Goal: Transaction & Acquisition: Purchase product/service

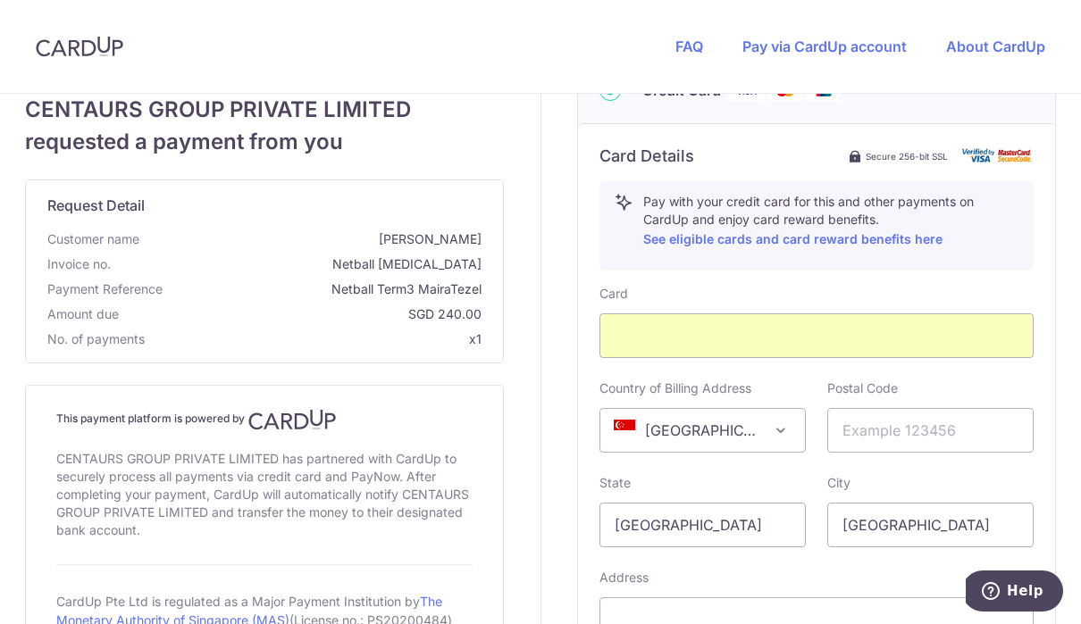
scroll to position [687, 0]
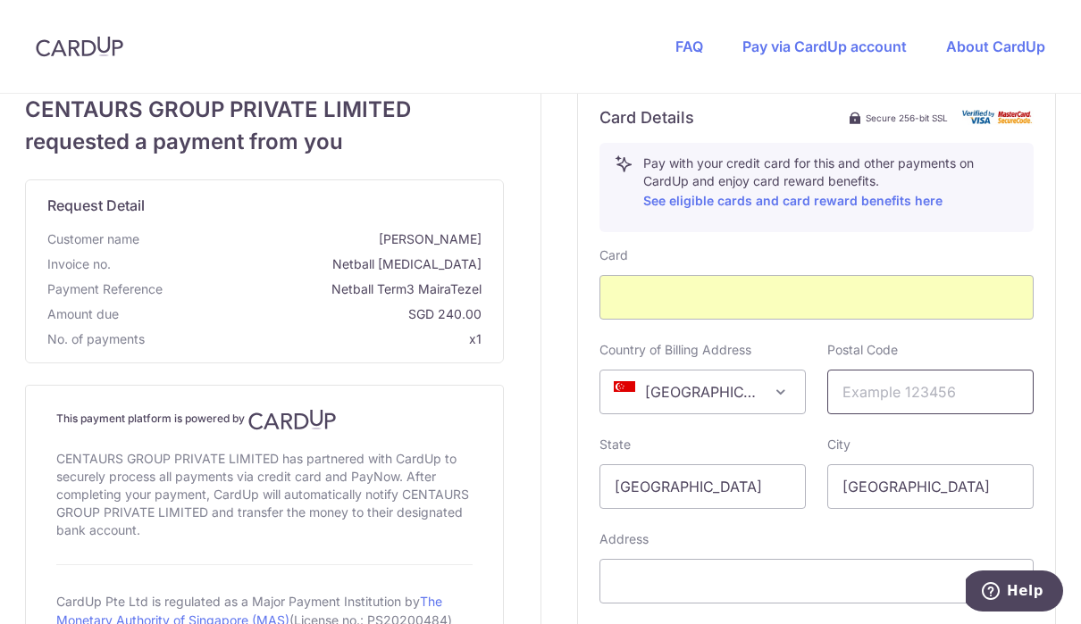
click at [901, 396] on input "text" at bounding box center [930, 392] width 206 height 45
type input "258817"
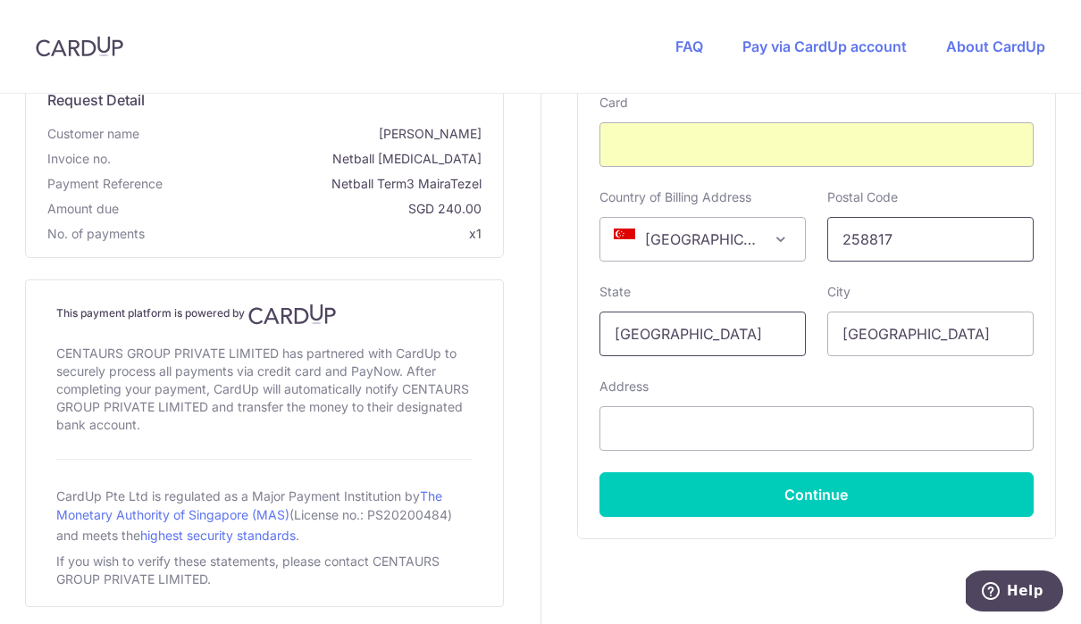
scroll to position [839, 0]
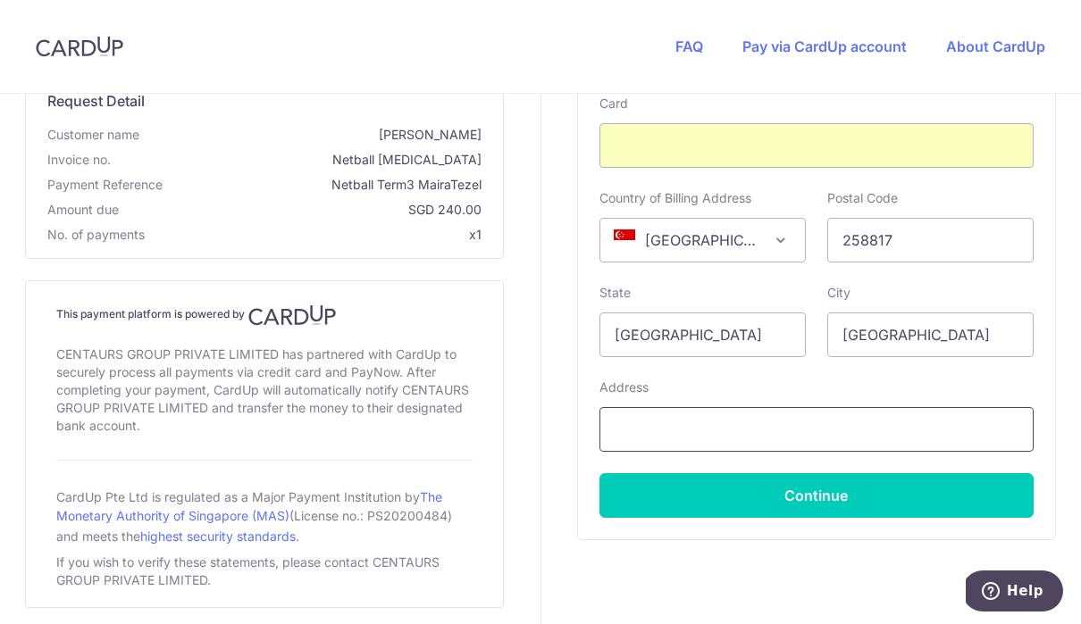
click at [725, 423] on input "text" at bounding box center [816, 429] width 434 height 45
type input "28 Jalan Harom Setangkai"
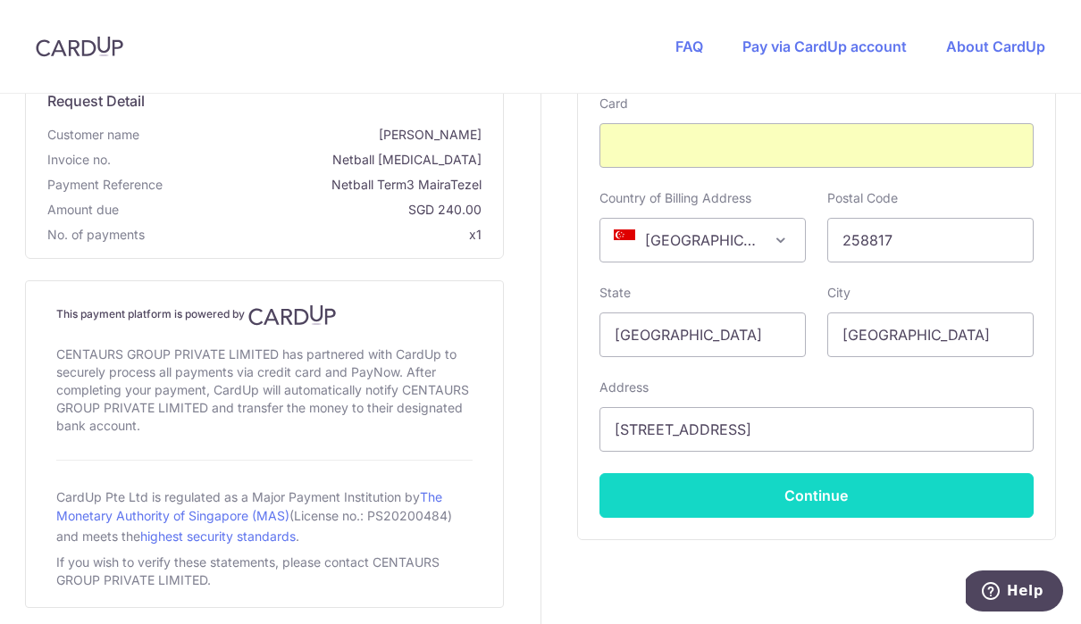
click at [862, 486] on button "Continue" at bounding box center [816, 495] width 434 height 45
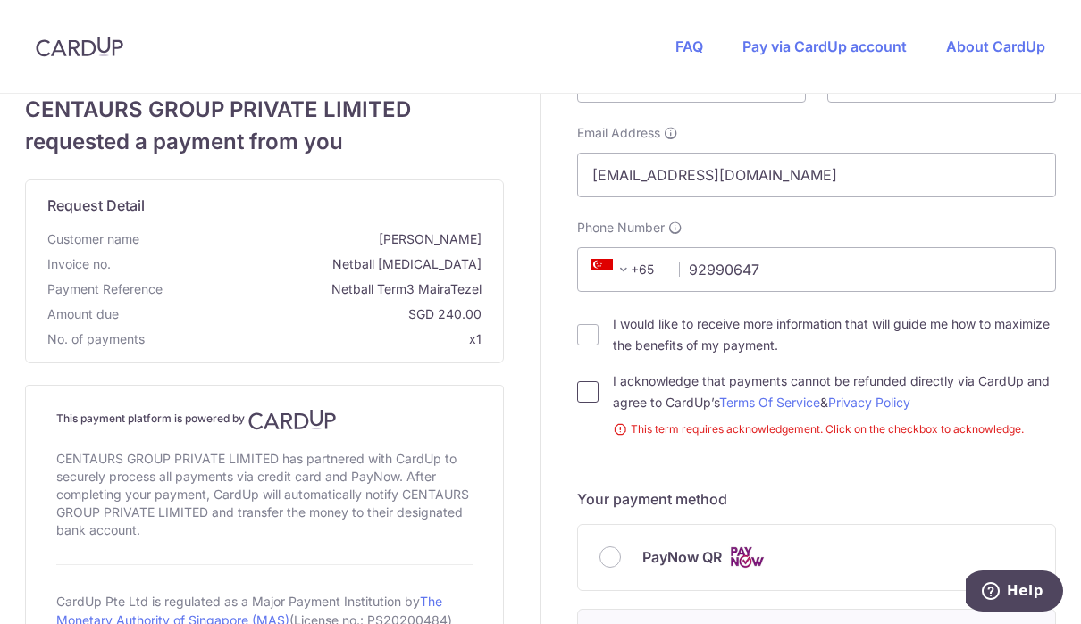
click at [584, 400] on input "I acknowledge that payments cannot be refunded directly via CardUp and agree to…" at bounding box center [587, 391] width 21 height 21
checkbox input "true"
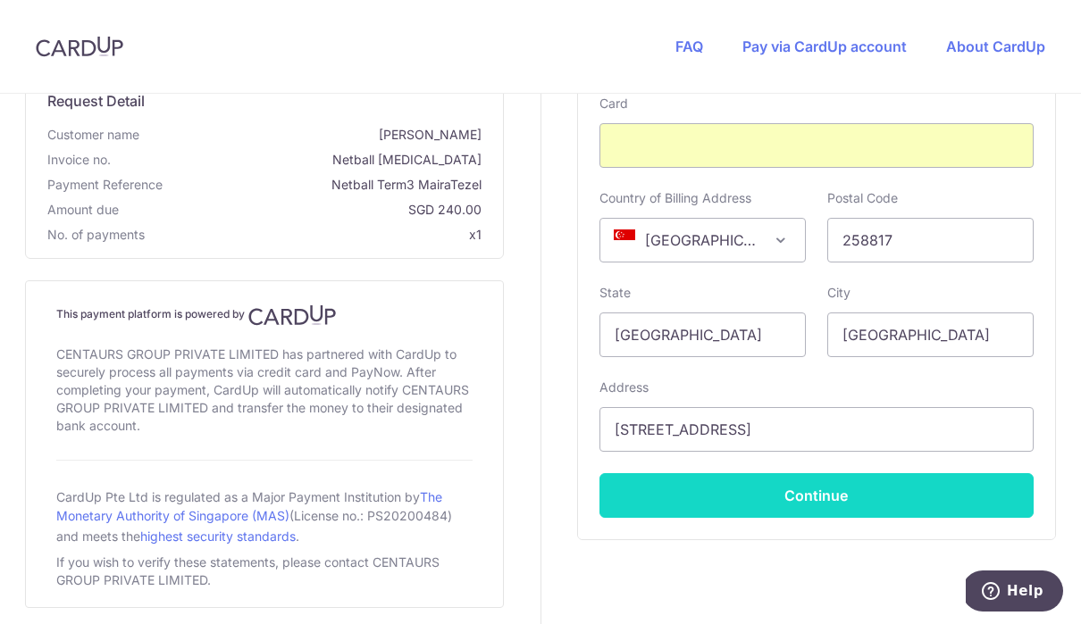
click at [844, 498] on button "Continue" at bounding box center [816, 495] width 434 height 45
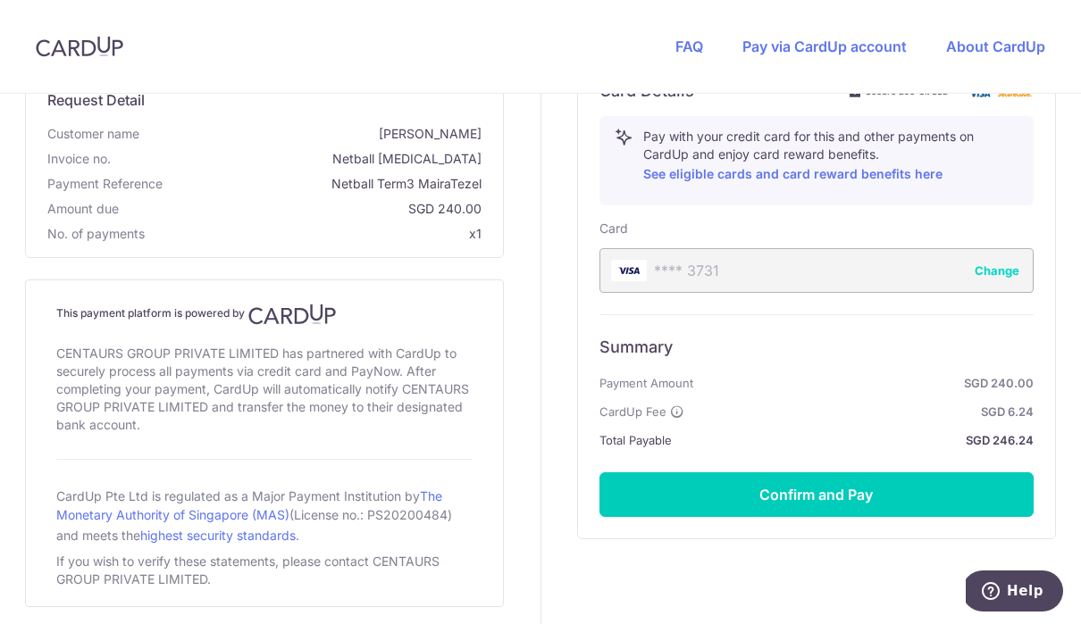
scroll to position [713, 0]
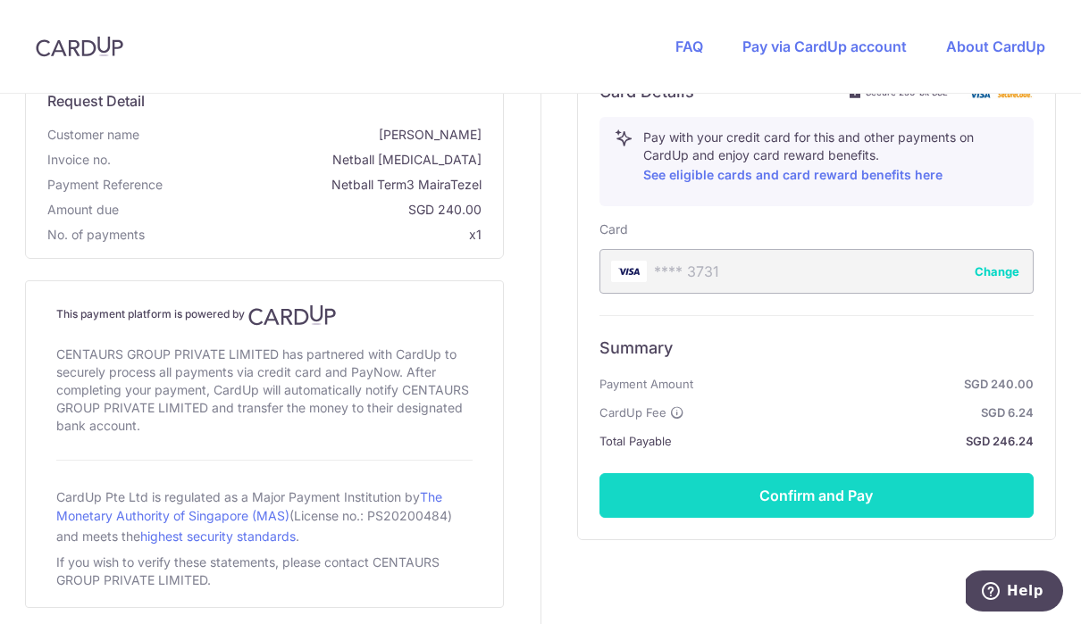
click at [855, 493] on button "Confirm and Pay" at bounding box center [816, 495] width 434 height 45
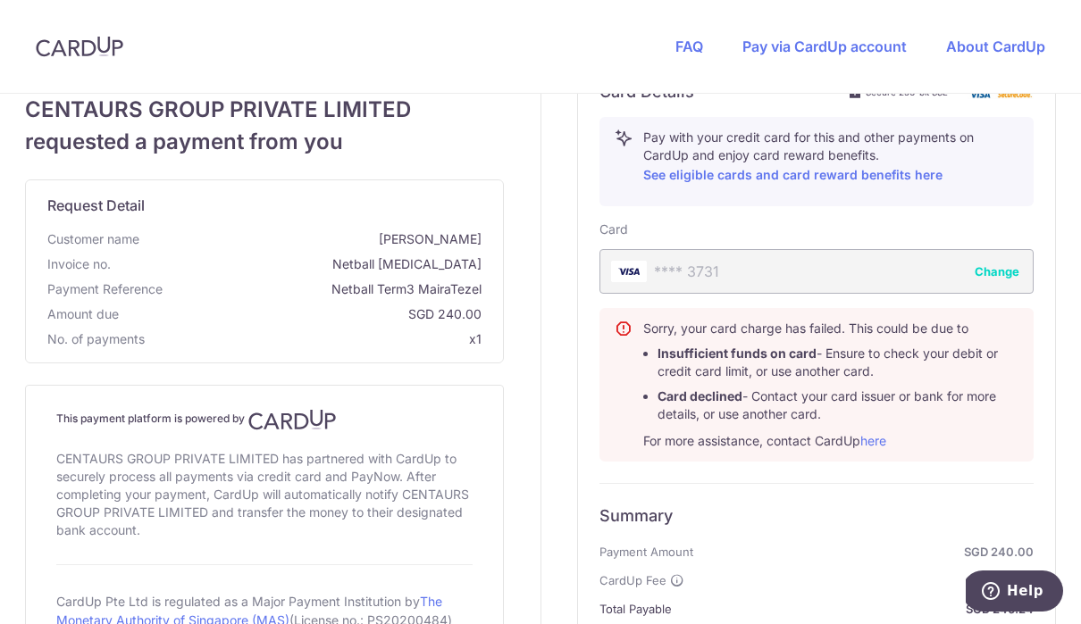
click at [1012, 280] on button "Change" at bounding box center [997, 272] width 45 height 18
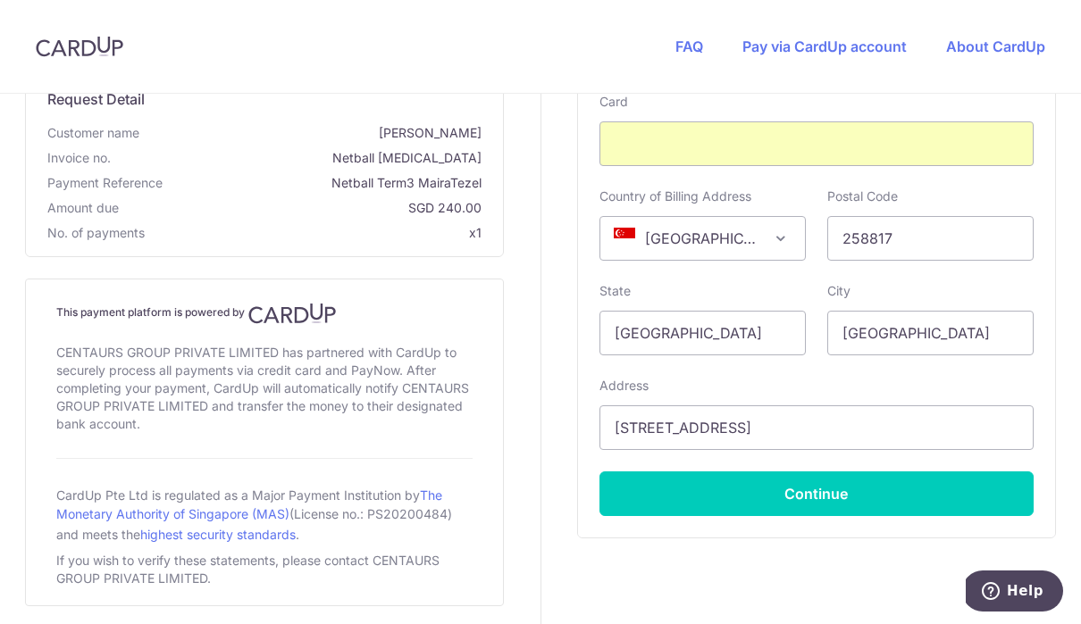
scroll to position [839, 0]
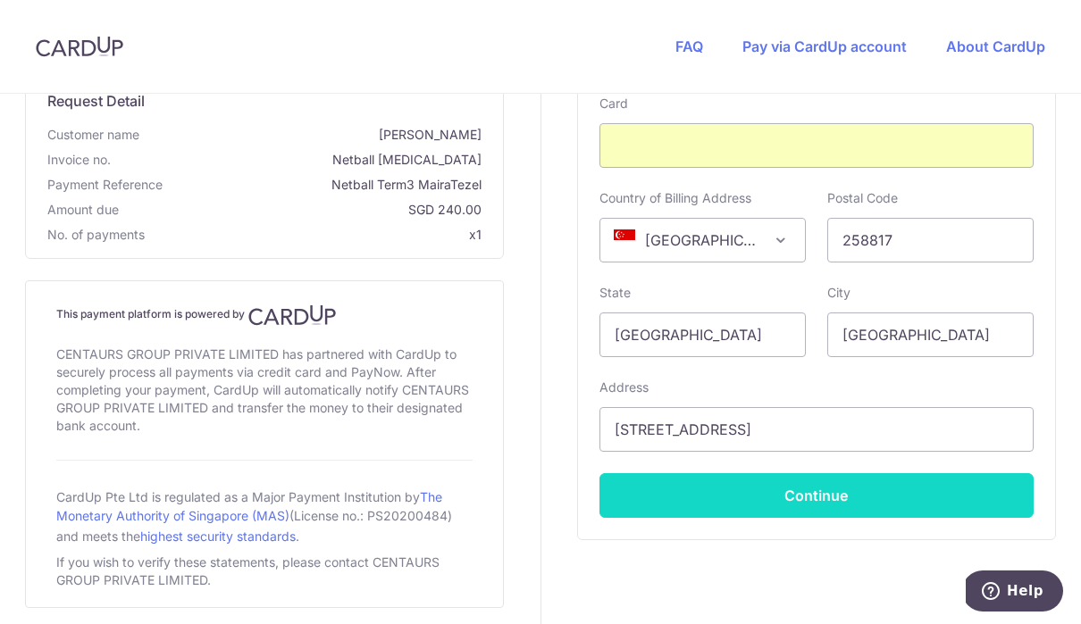
click at [934, 506] on button "Continue" at bounding box center [816, 495] width 434 height 45
type input "**** 9894"
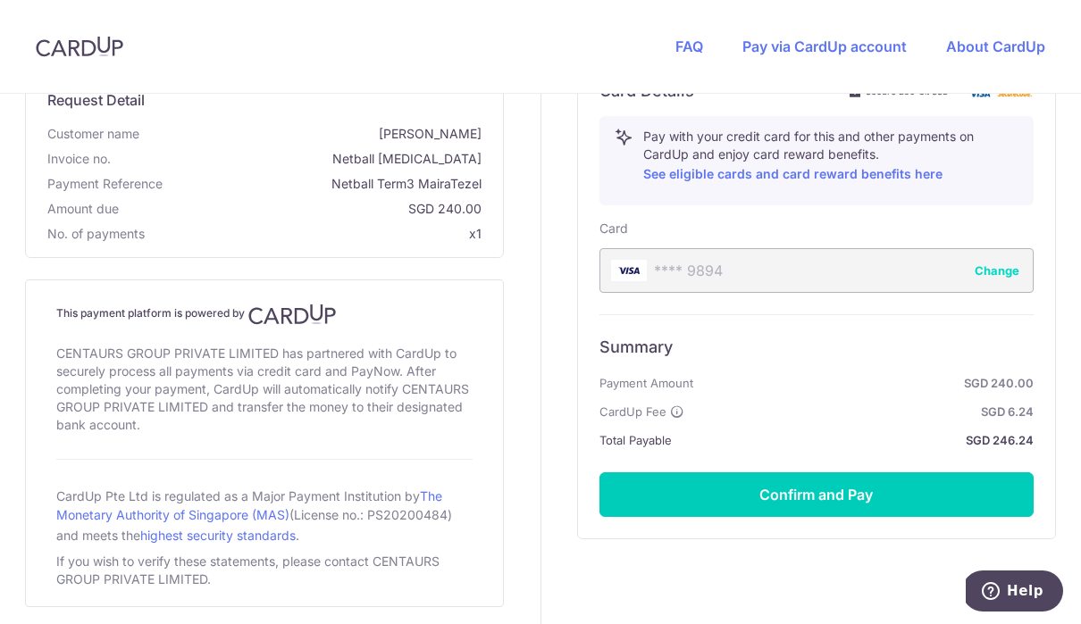
scroll to position [713, 0]
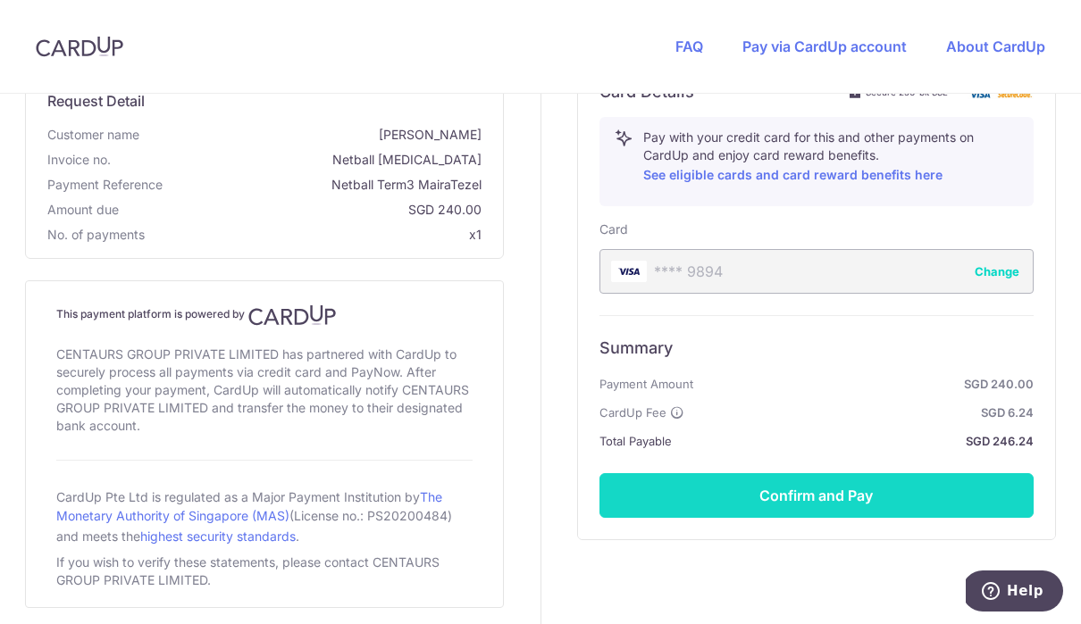
click at [856, 490] on button "Confirm and Pay" at bounding box center [816, 495] width 434 height 45
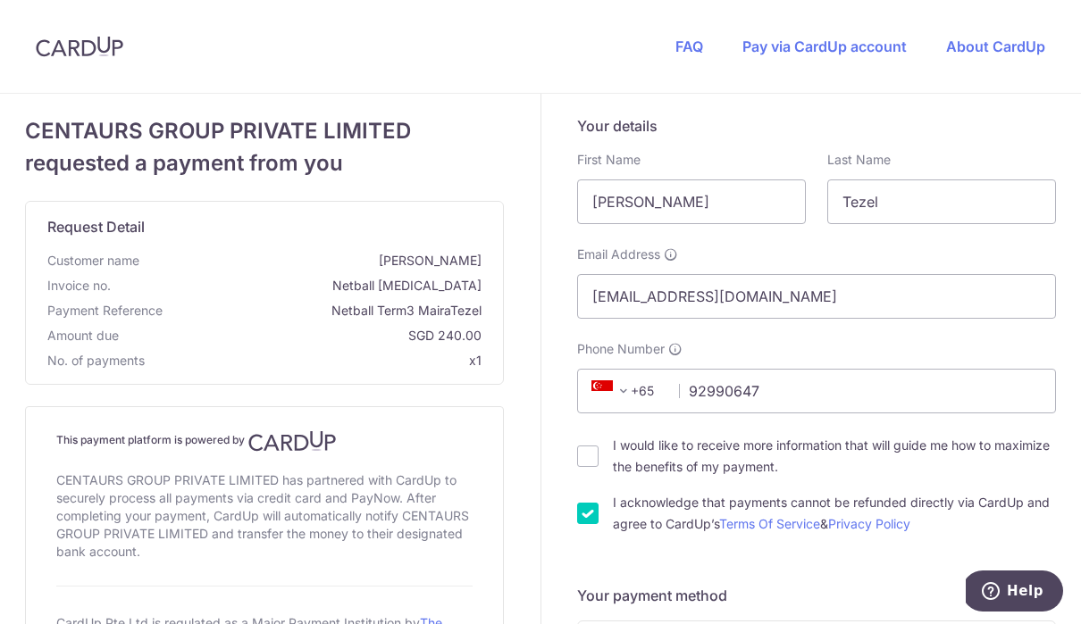
scroll to position [0, 0]
click at [870, 48] on link "Pay via CardUp account" at bounding box center [824, 47] width 164 height 18
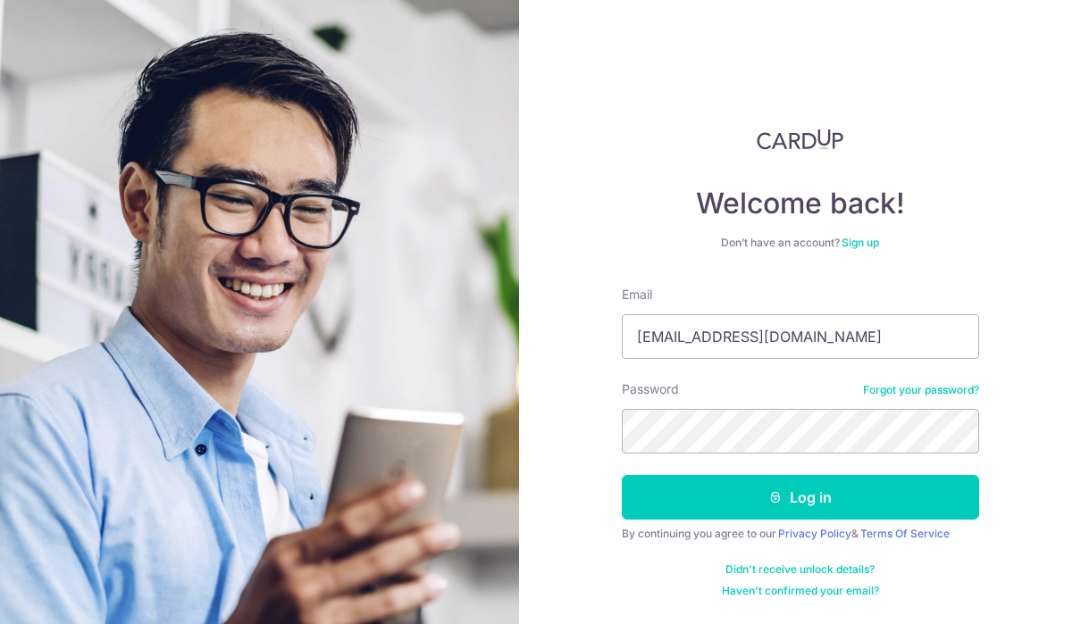
type input "[EMAIL_ADDRESS][DOMAIN_NAME]"
click at [800, 498] on button "Log in" at bounding box center [800, 497] width 357 height 45
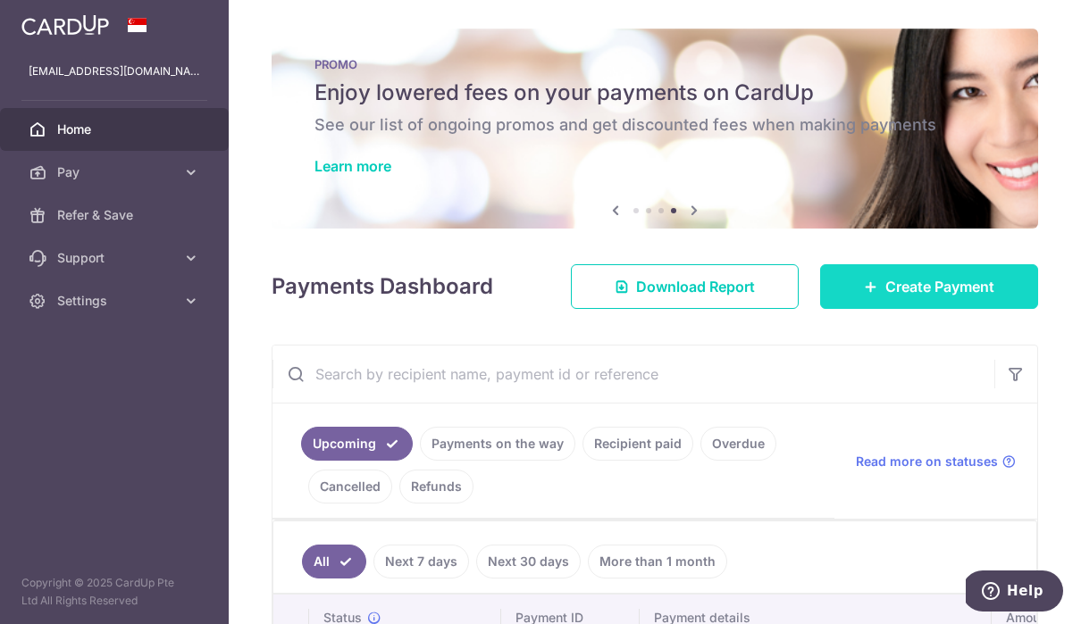
click at [945, 298] on span "Create Payment" at bounding box center [939, 286] width 109 height 21
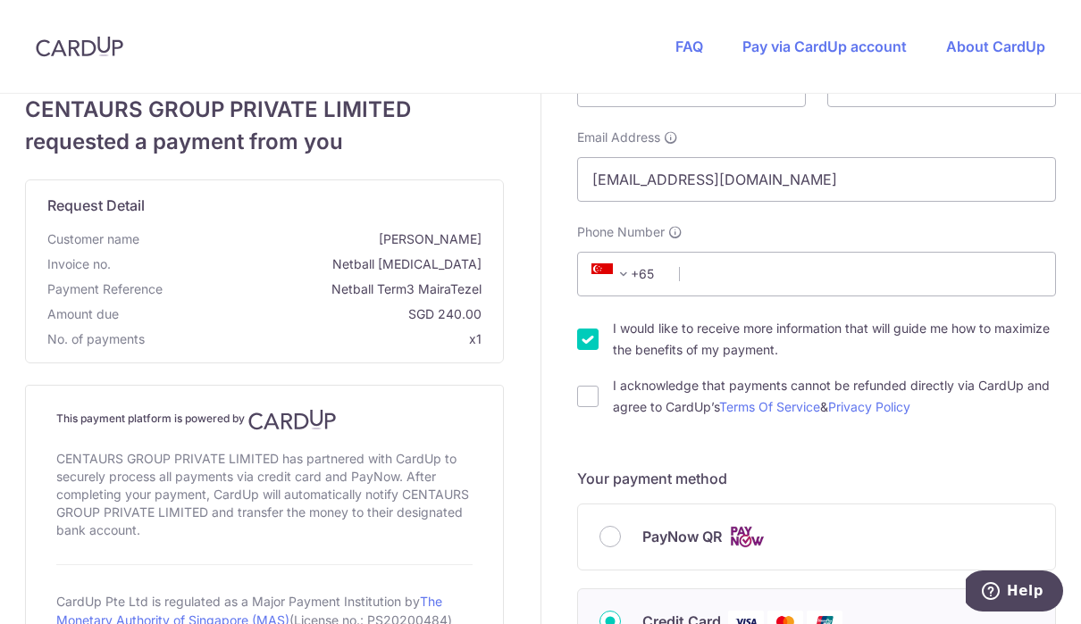
click at [31, 367] on div "CENTAURS GROUP PRIVATE LIMITED requested a payment from you Request Detail Cust…" at bounding box center [264, 403] width 479 height 619
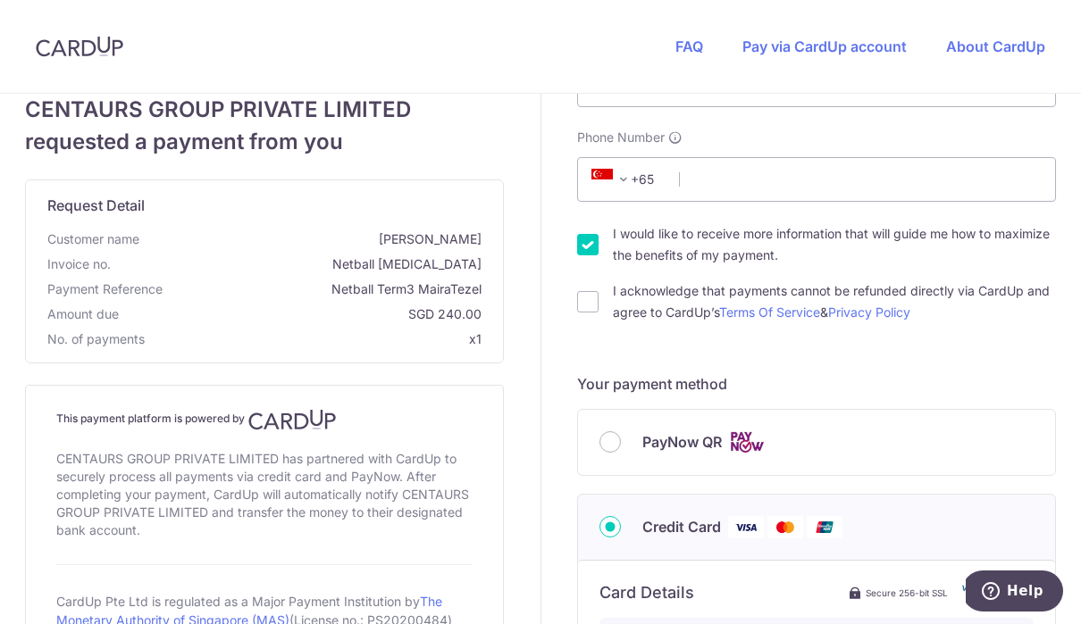
scroll to position [246, 0]
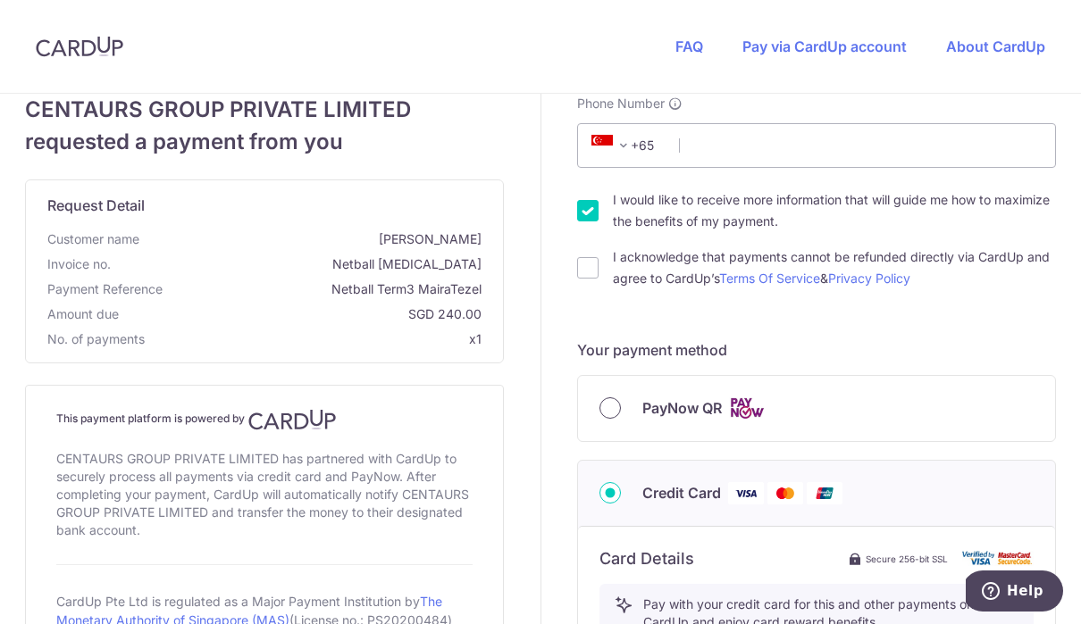
click at [615, 404] on input "PayNow QR" at bounding box center [609, 408] width 21 height 21
radio input "true"
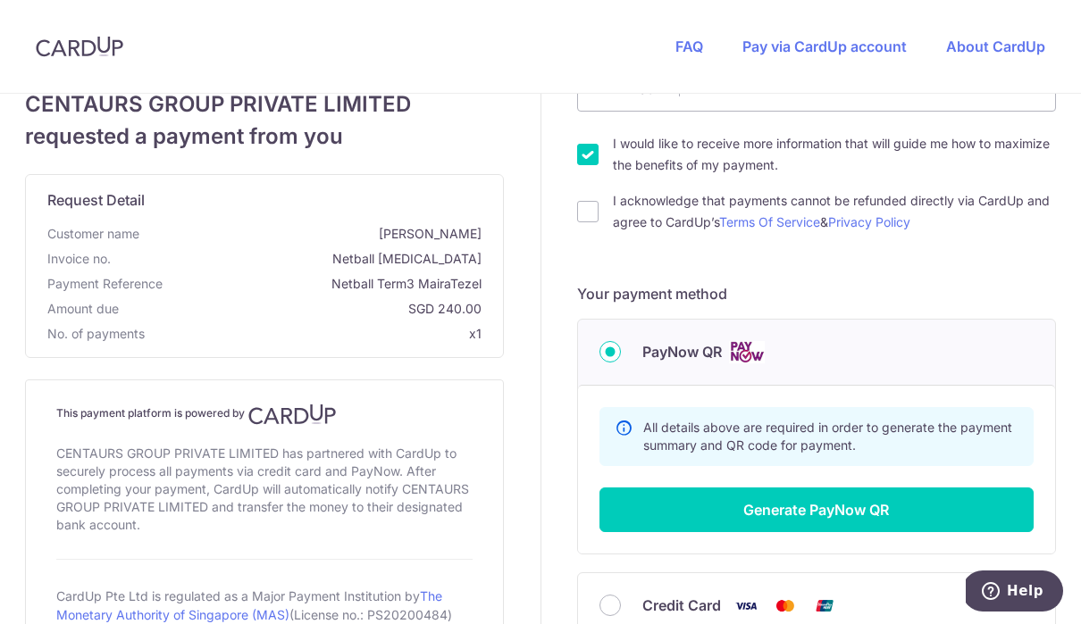
scroll to position [328, 0]
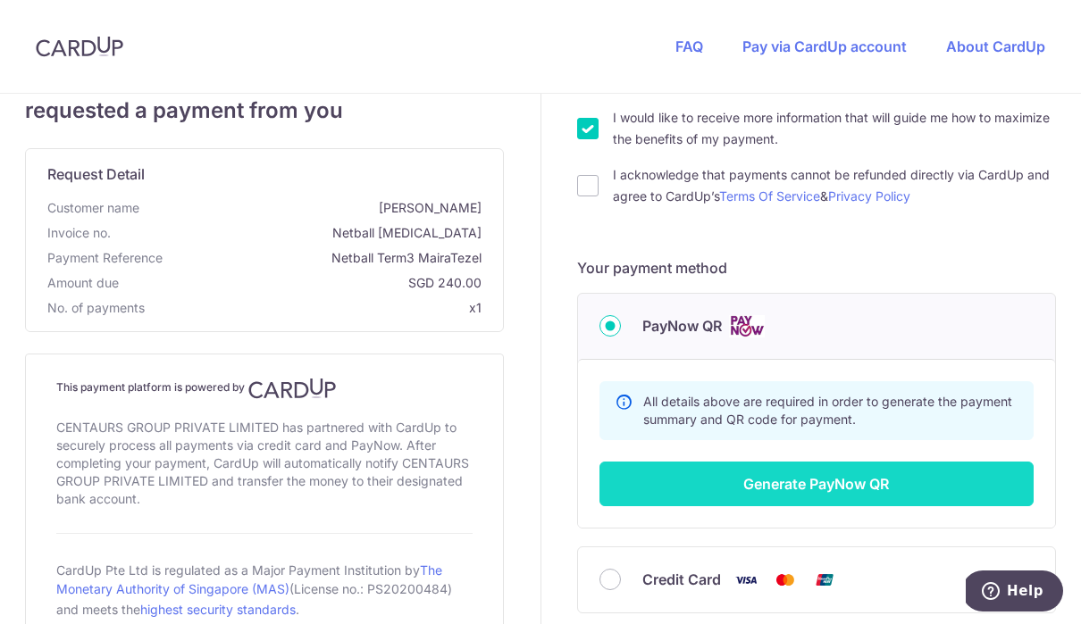
click at [872, 478] on button "Generate PayNow QR" at bounding box center [816, 484] width 434 height 45
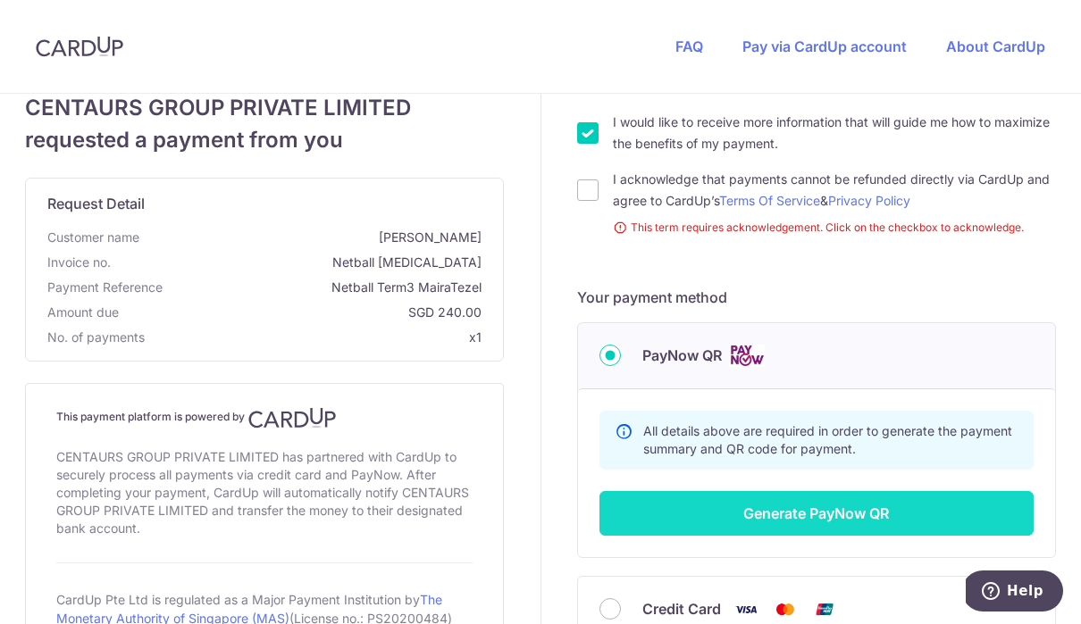
scroll to position [314, 0]
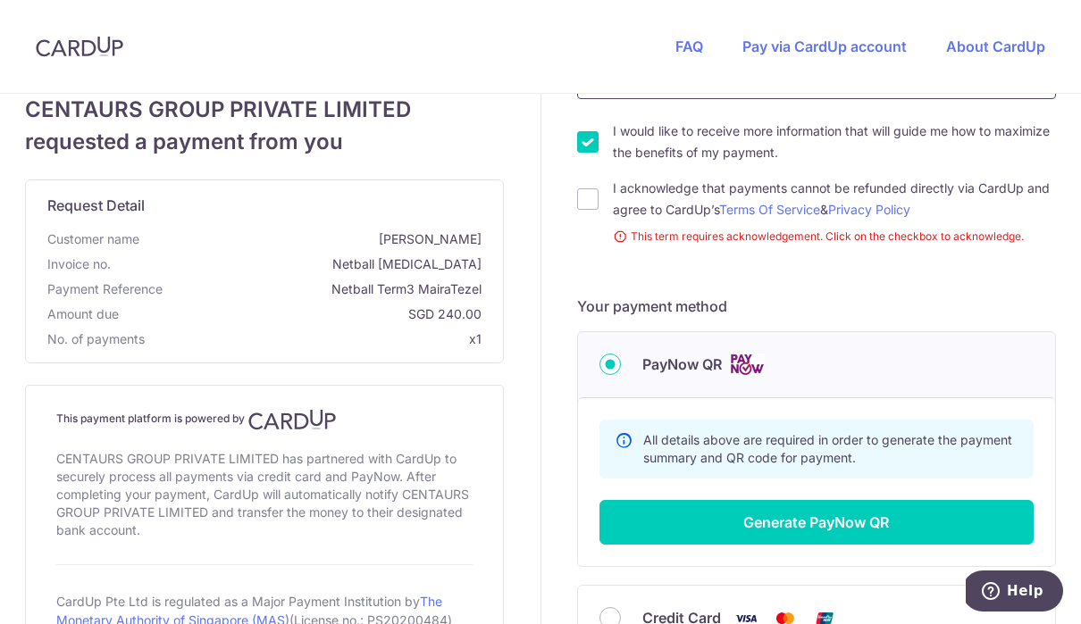
type input "92990647"
click at [570, 211] on div "Your details First Name Maira Last Name Tezel Email Address otezel@mac.com Phon…" at bounding box center [816, 291] width 551 height 1025
click at [574, 154] on div "Your details First Name Maira Last Name Tezel Email Address otezel@mac.com Phon…" at bounding box center [816, 291] width 551 height 1025
click at [588, 209] on input "I acknowledge that payments cannot be refunded directly via CardUp and agree to…" at bounding box center [587, 199] width 21 height 21
checkbox input "true"
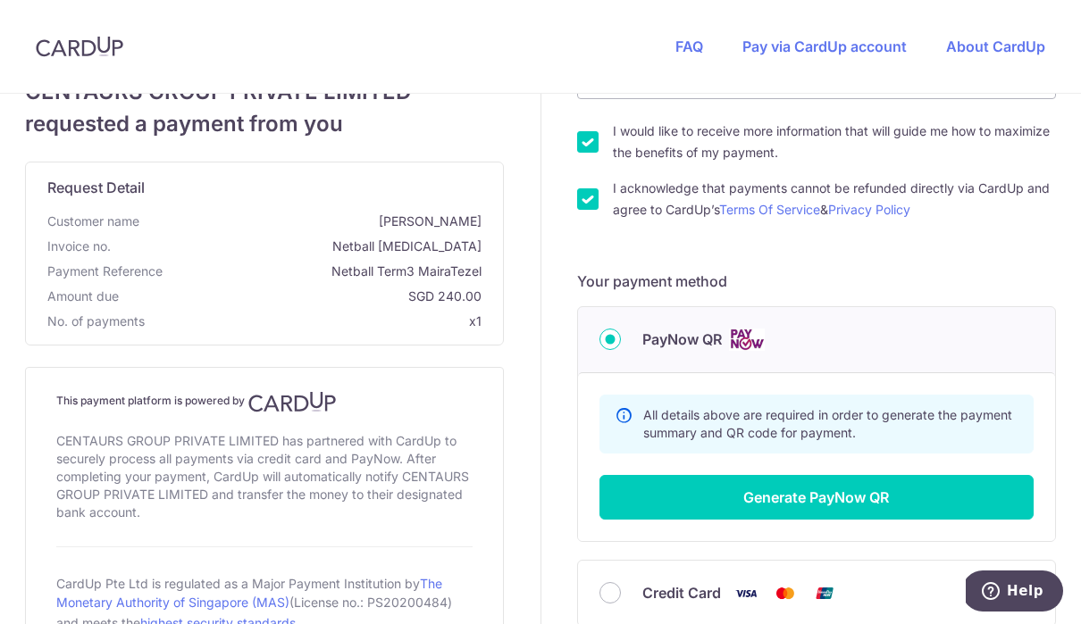
click at [585, 152] on input "I would like to receive more information that will guide me how to maximize the…" at bounding box center [587, 141] width 21 height 21
checkbox input "false"
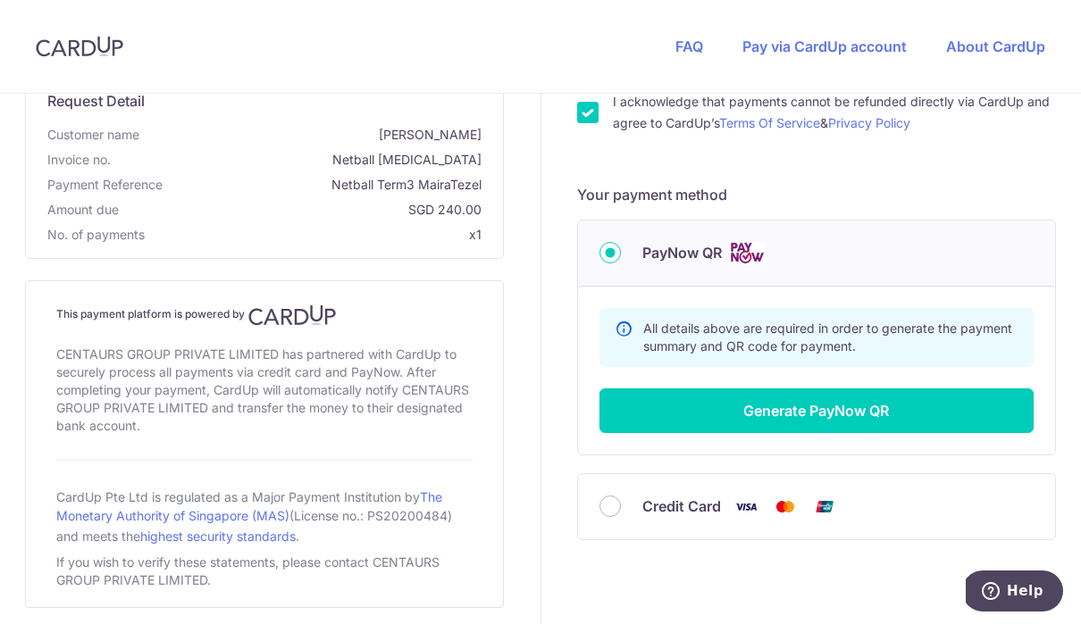
scroll to position [401, 0]
click at [616, 512] on input "Credit Card" at bounding box center [609, 506] width 21 height 21
radio input "true"
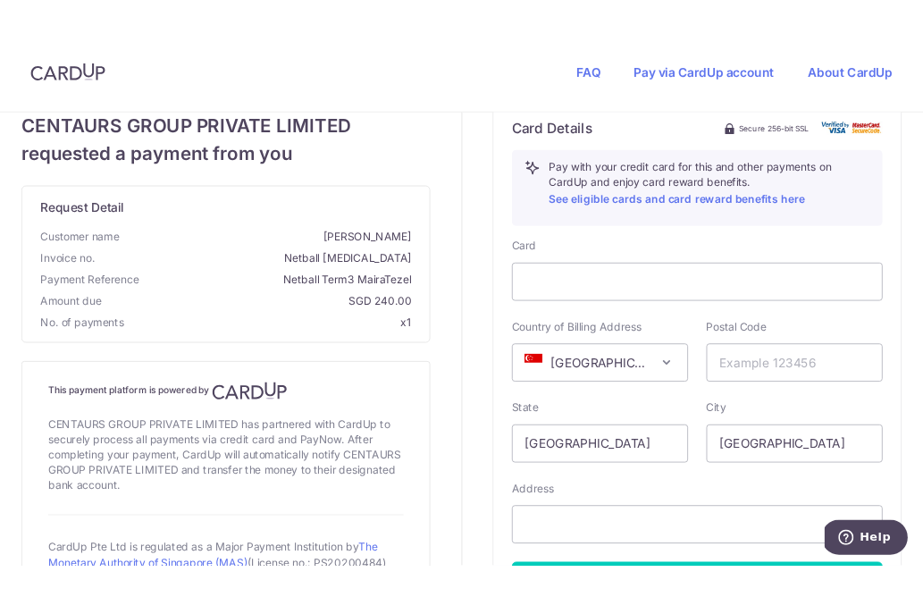
scroll to position [680, 0]
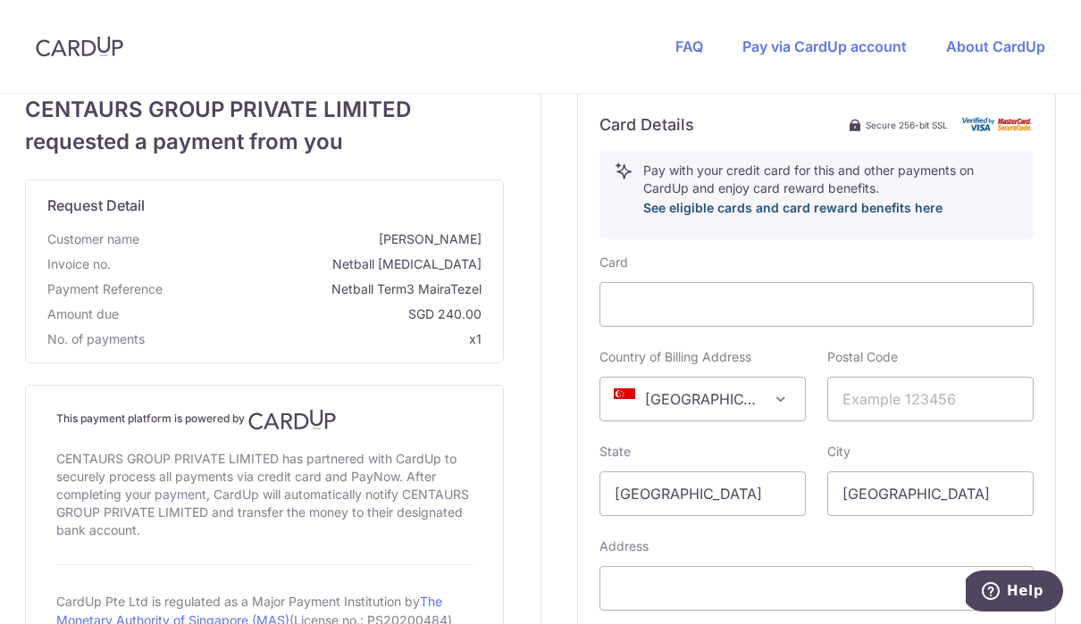
click at [915, 214] on link "See eligible cards and card reward benefits here" at bounding box center [792, 207] width 299 height 15
click at [852, 41] on link "Pay via CardUp account" at bounding box center [824, 47] width 164 height 18
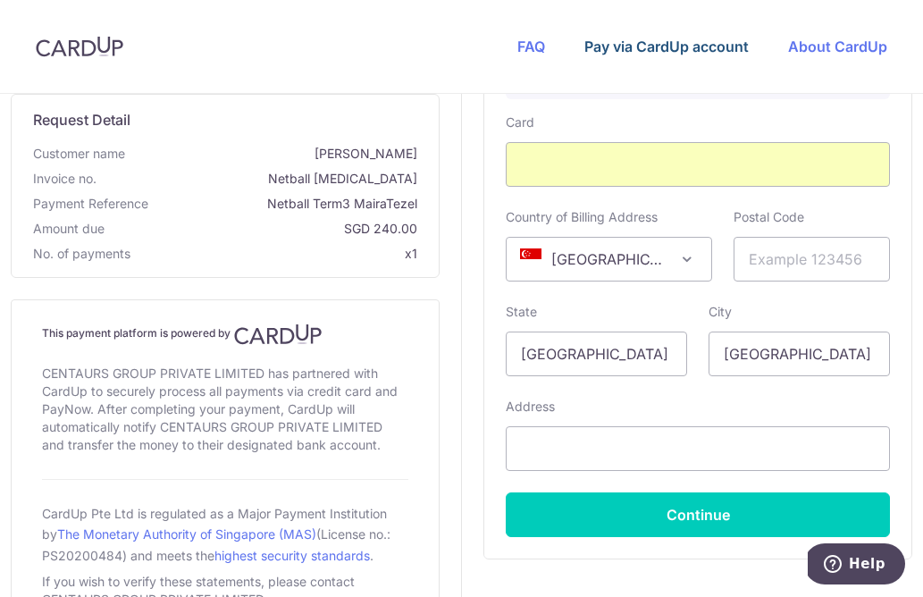
scroll to position [825, 0]
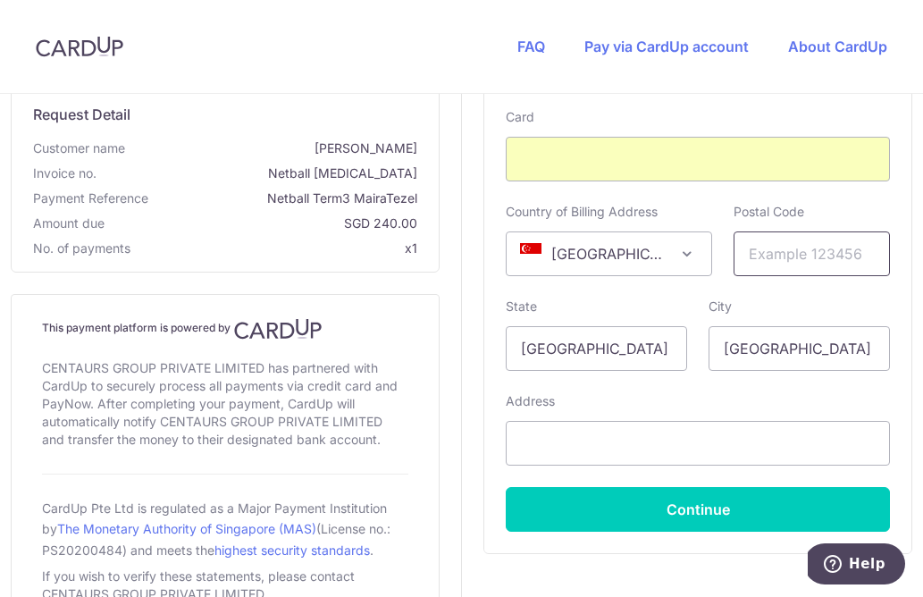
click at [800, 266] on input "text" at bounding box center [811, 253] width 156 height 45
type input "258817"
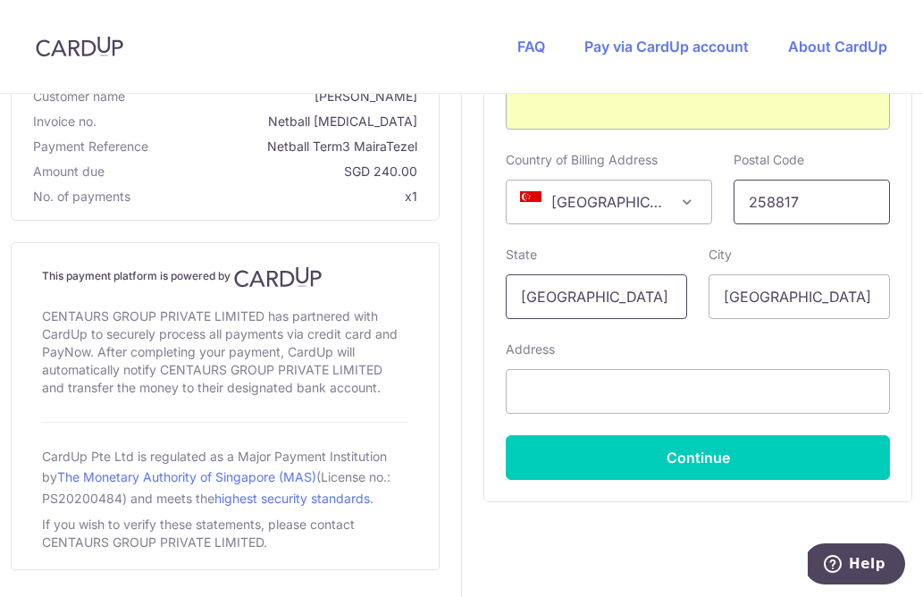
scroll to position [876, 0]
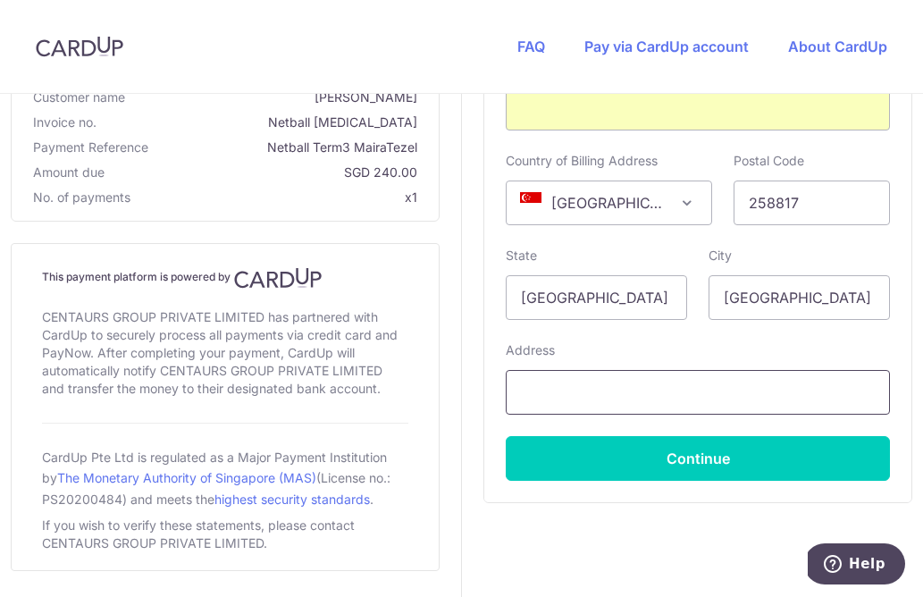
click at [607, 390] on input "text" at bounding box center [698, 392] width 384 height 45
type input "28 Jalan Harom Setangkai"
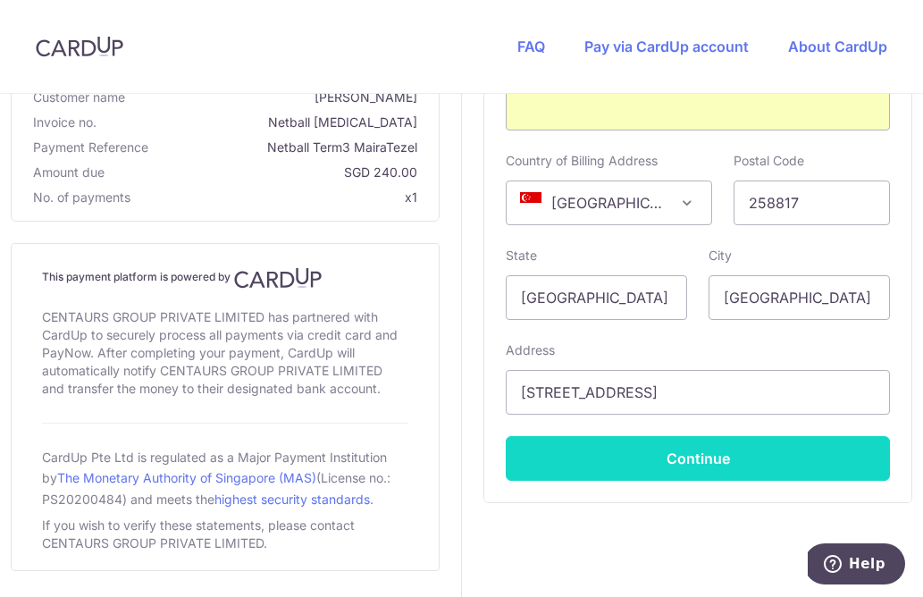
click at [676, 457] on button "Continue" at bounding box center [698, 458] width 384 height 45
type input "**** 9894"
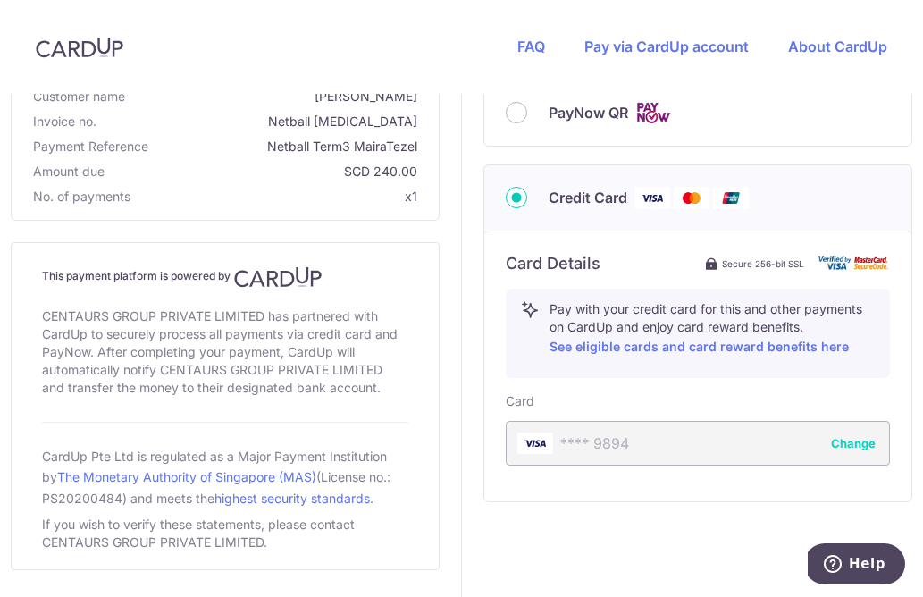
scroll to position [541, 0]
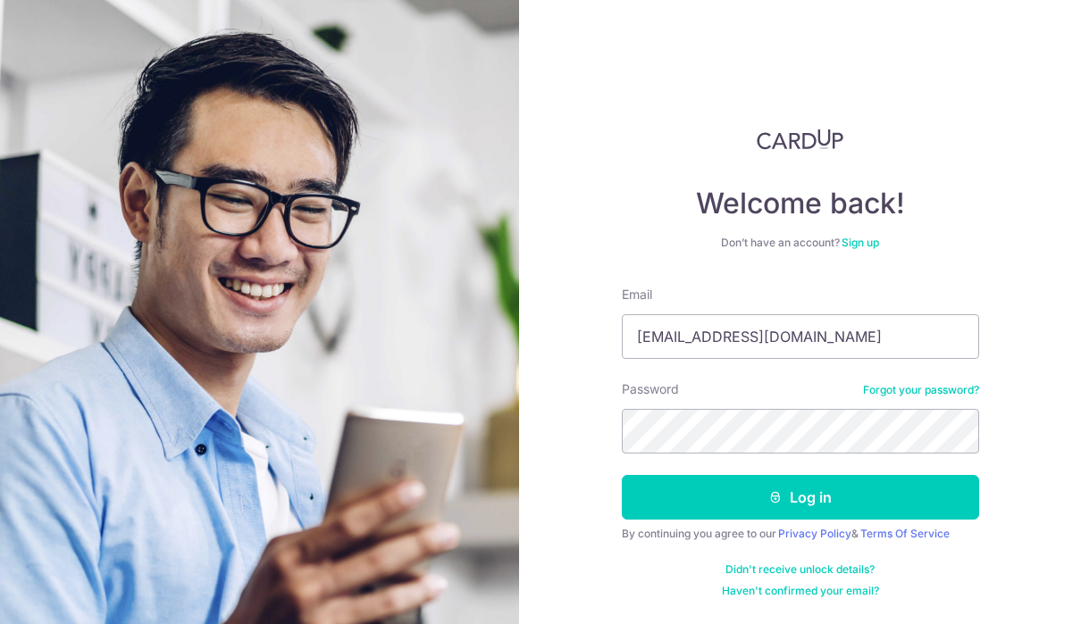
type input "[EMAIL_ADDRESS][DOMAIN_NAME]"
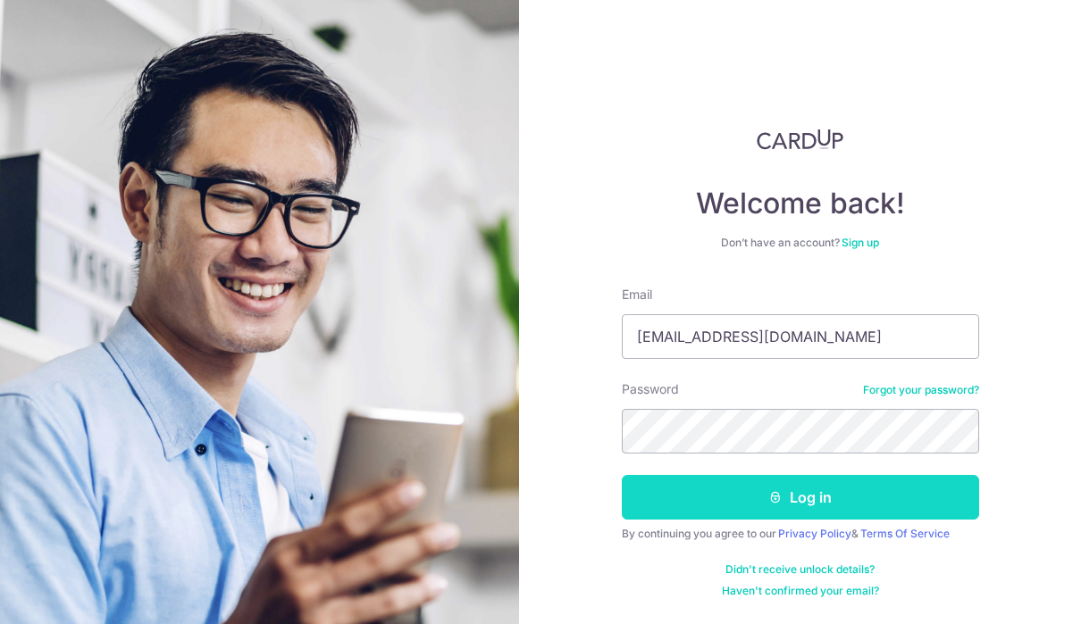
click at [828, 484] on button "Log in" at bounding box center [800, 497] width 357 height 45
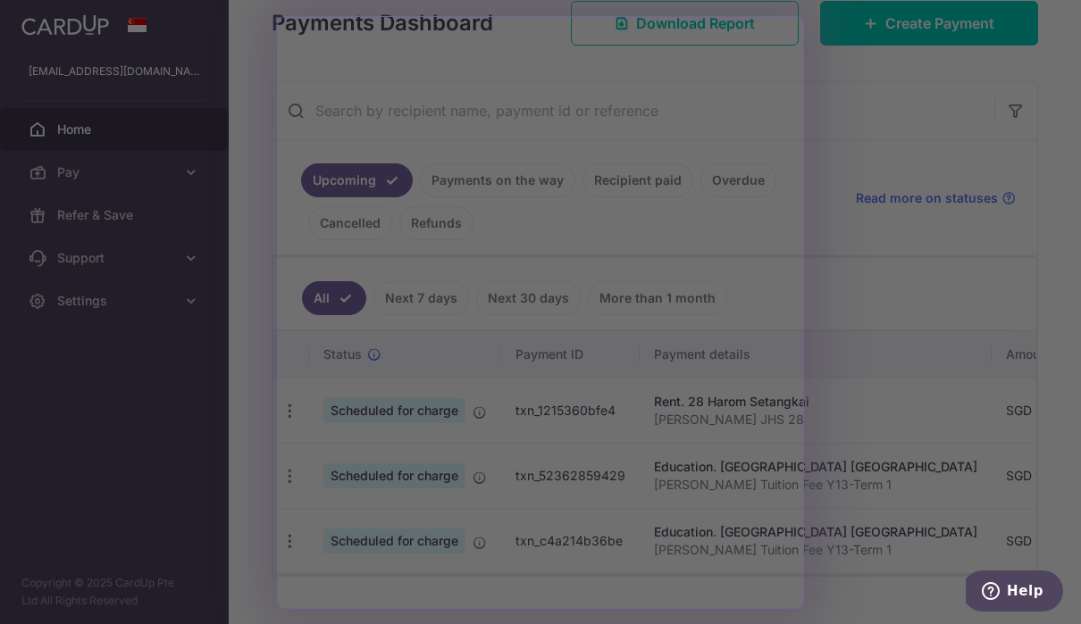
scroll to position [262, 0]
click at [911, 190] on div at bounding box center [546, 315] width 1092 height 631
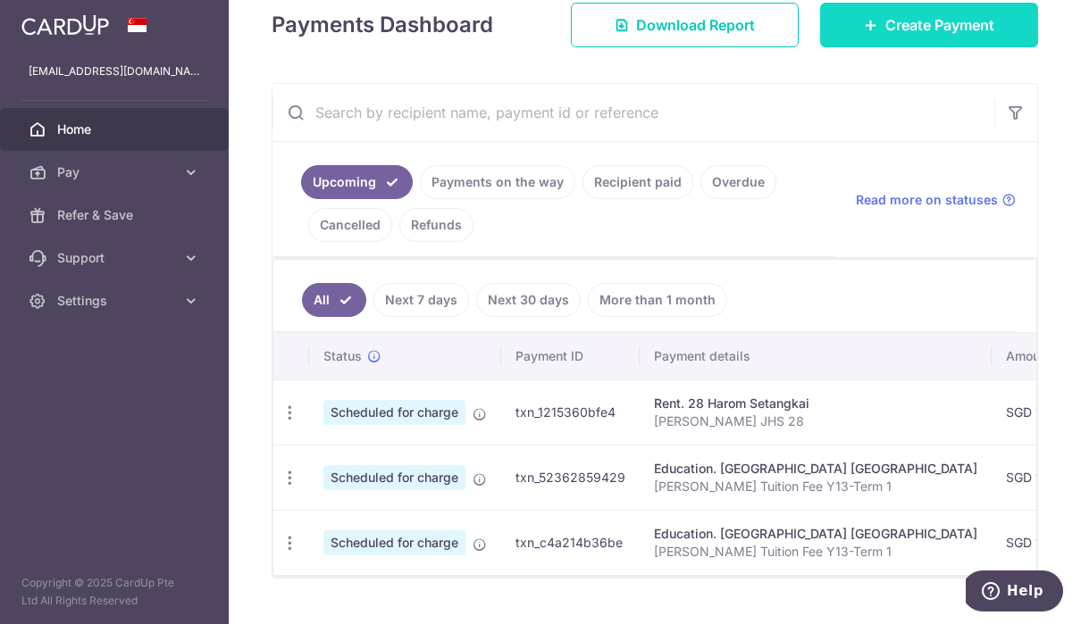
click at [943, 36] on span "Create Payment" at bounding box center [939, 24] width 109 height 21
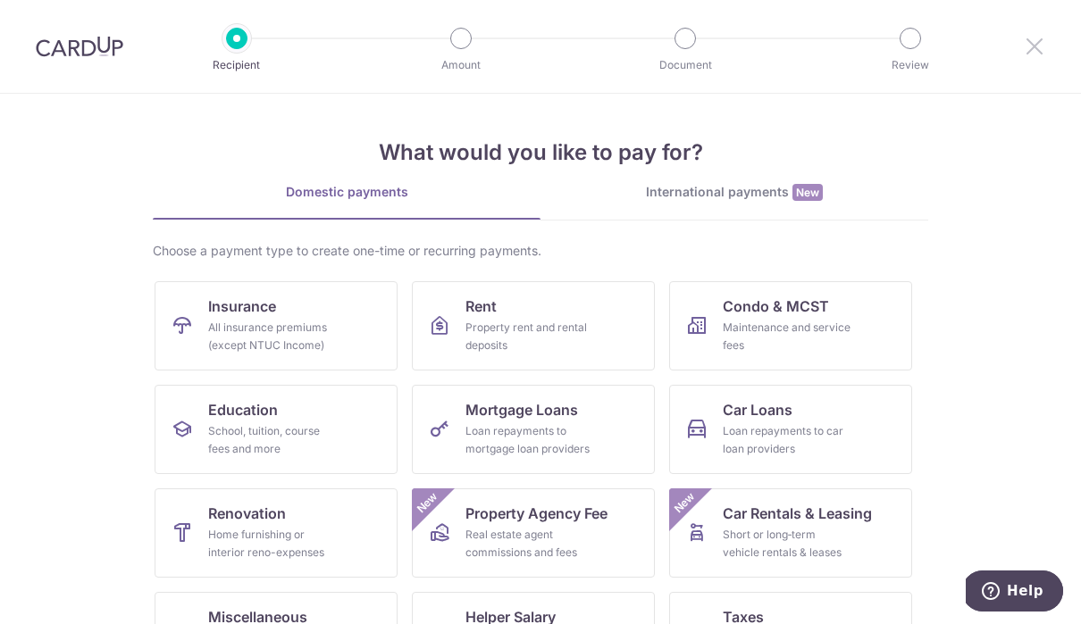
click at [1034, 54] on icon at bounding box center [1034, 46] width 21 height 22
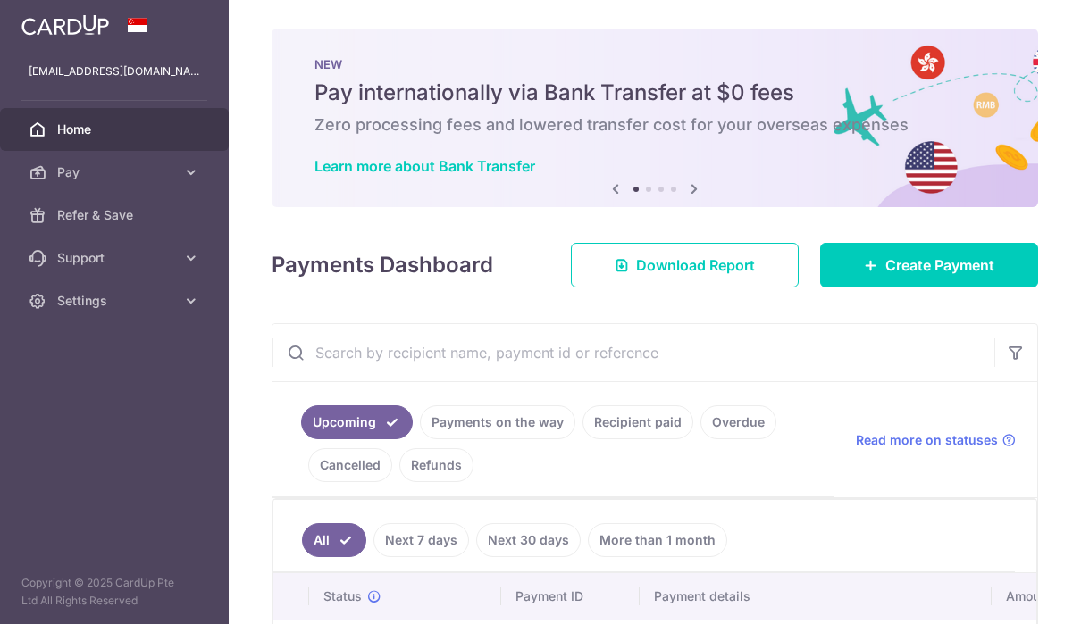
click at [0, 0] on header at bounding box center [0, 0] width 0 height 0
click at [0, 0] on icon "button" at bounding box center [0, 0] width 0 height 0
click at [0, 0] on header at bounding box center [0, 0] width 0 height 0
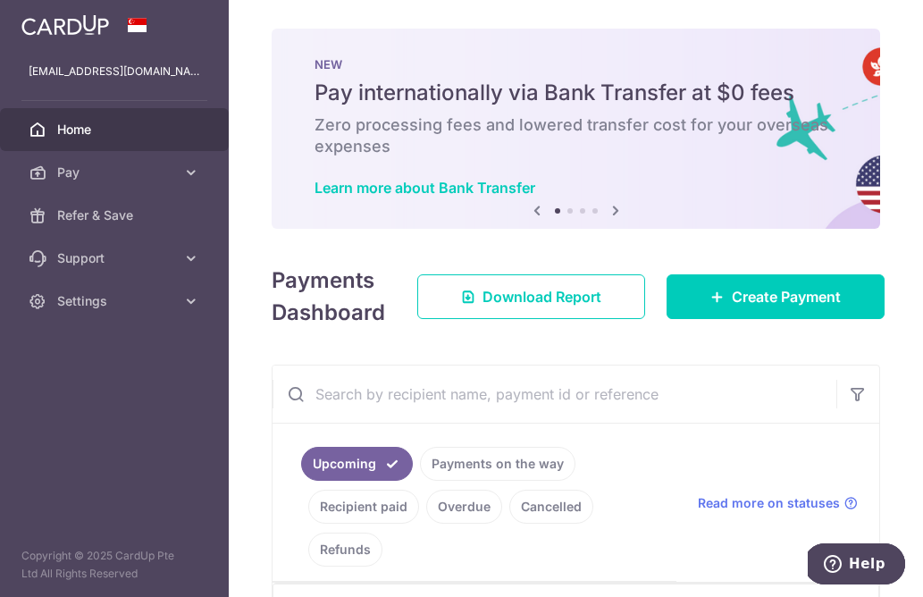
scroll to position [3, 0]
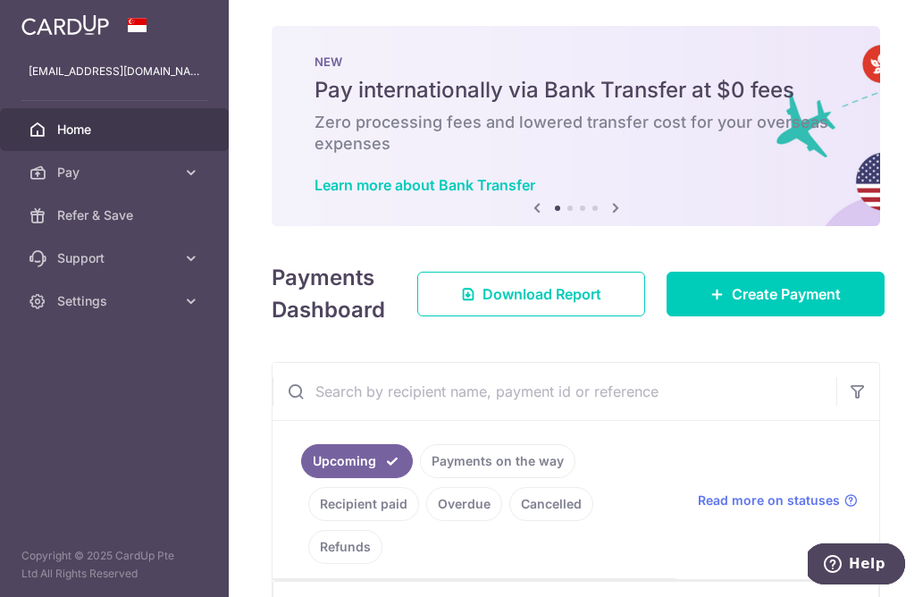
click at [0, 0] on icon "button" at bounding box center [0, 0] width 0 height 0
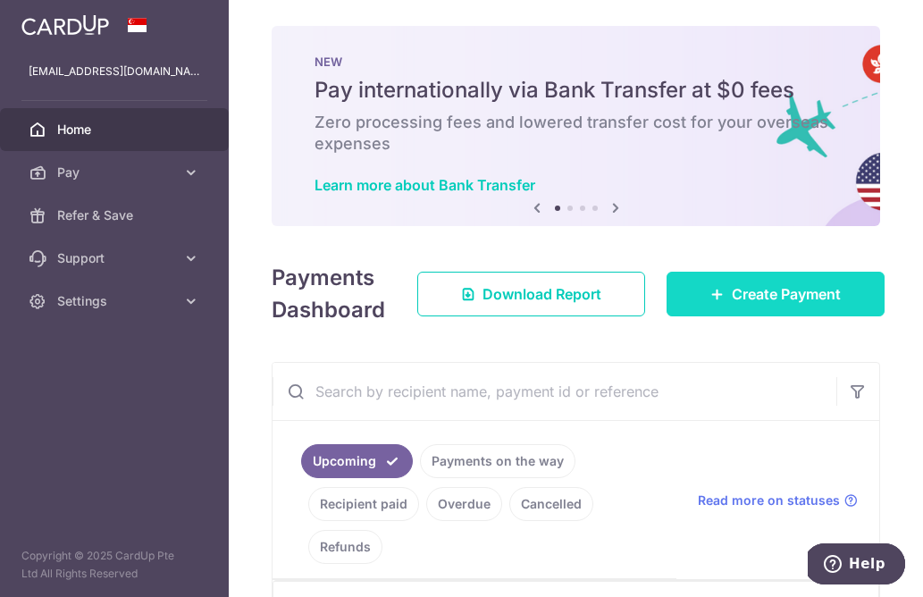
click at [817, 305] on span "Create Payment" at bounding box center [786, 293] width 109 height 21
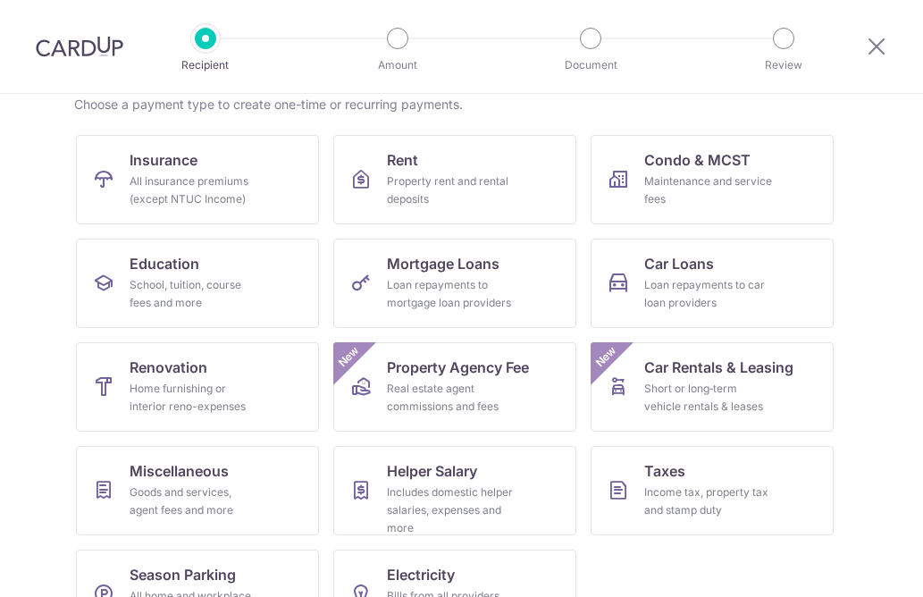
scroll to position [145, 0]
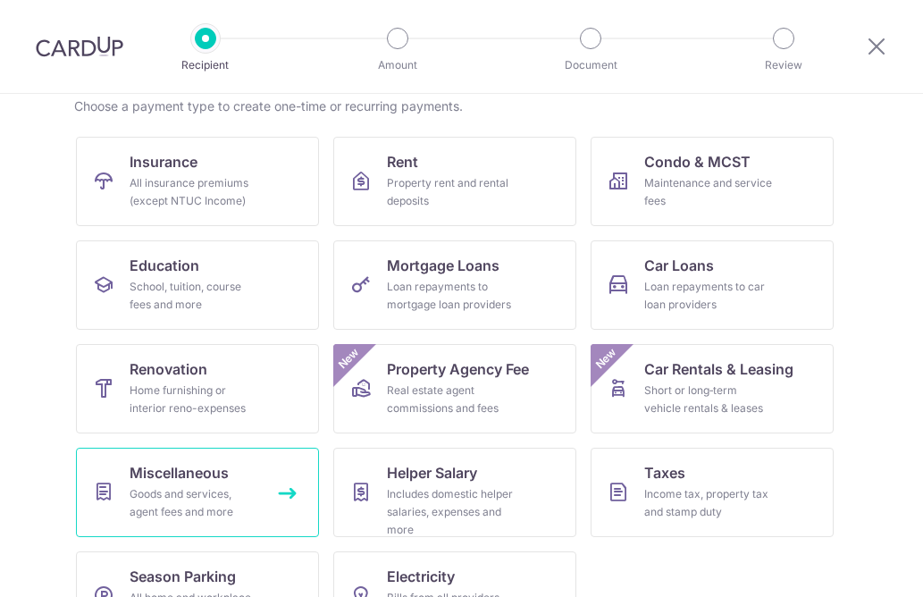
click at [130, 492] on div "Goods and services, agent fees and more" at bounding box center [194, 503] width 129 height 36
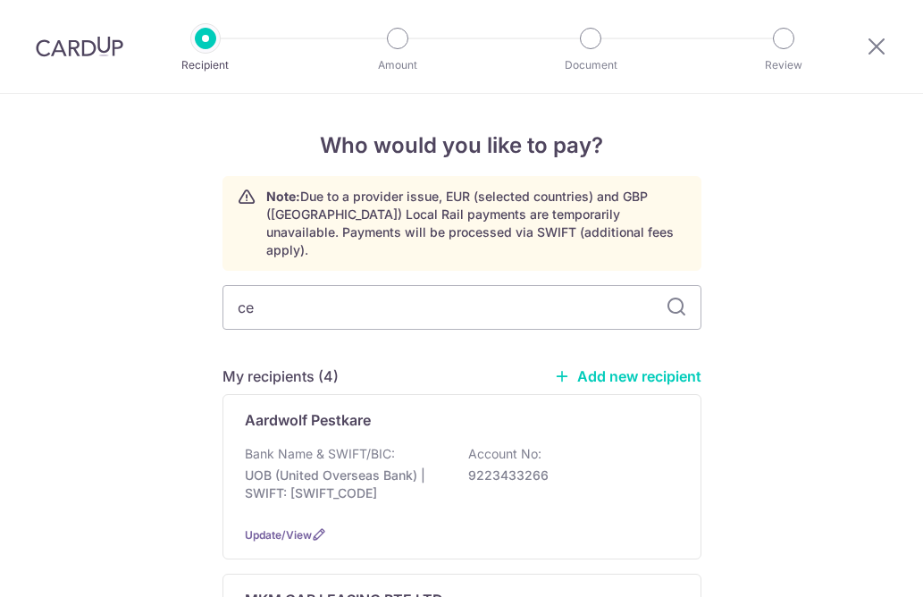
type input "cen"
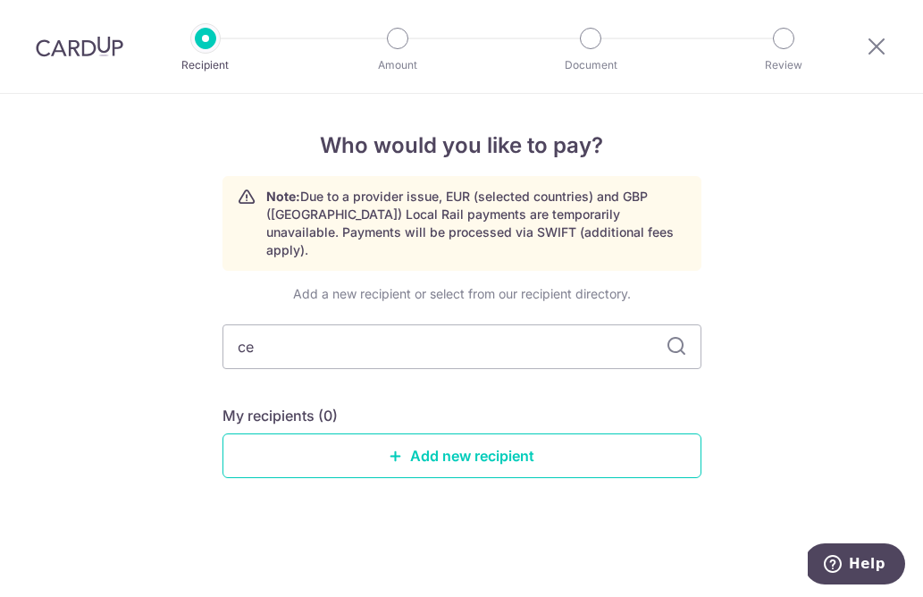
type input "c"
click at [527, 457] on link "Add new recipient" at bounding box center [461, 455] width 479 height 45
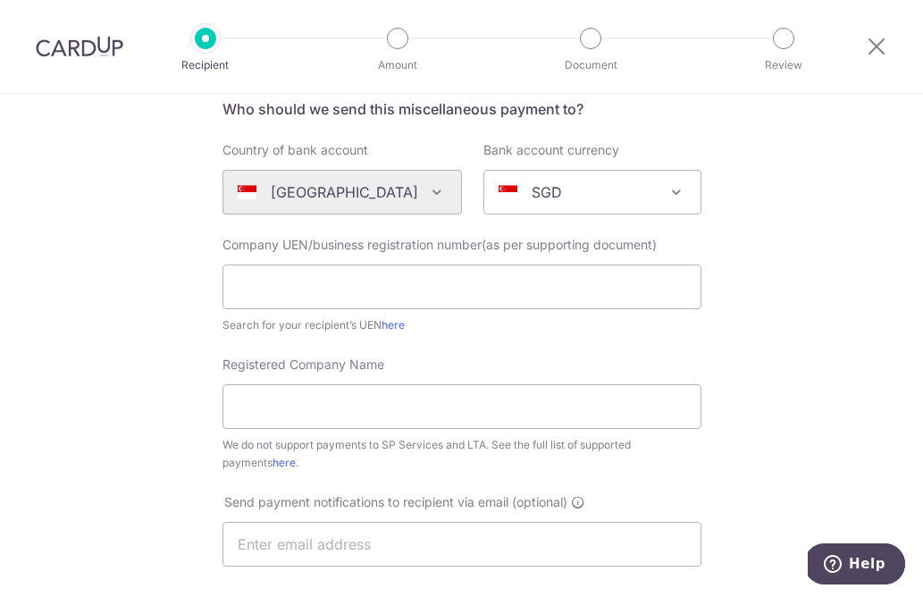
scroll to position [163, 0]
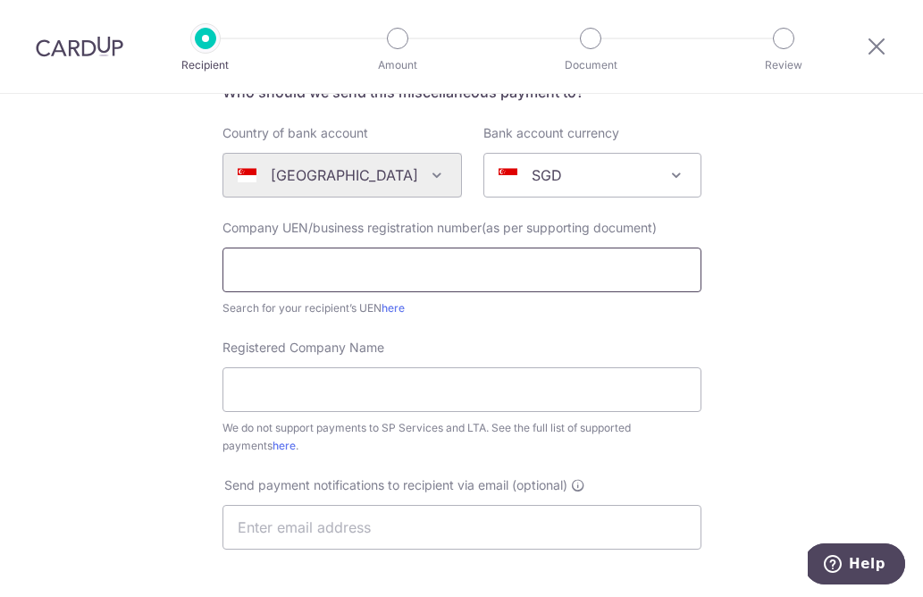
click at [391, 278] on input "text" at bounding box center [461, 269] width 479 height 45
type input "Cem"
click at [331, 283] on input "Cem" at bounding box center [461, 269] width 479 height 45
click at [239, 284] on input "text" at bounding box center [461, 269] width 479 height 45
paste input "CENTAURS GROUP PRIVATE LIMITED"
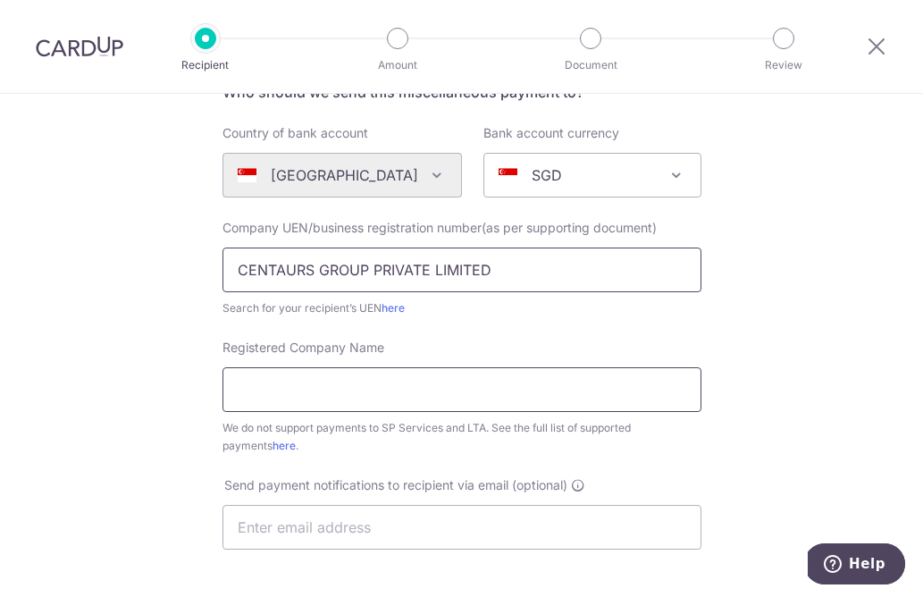
type input "CENTAURS GROUP PRIVATE LIMITED"
click at [310, 400] on input "Registered Company Name" at bounding box center [461, 389] width 479 height 45
click at [267, 405] on input "Registered Company Name" at bounding box center [461, 389] width 479 height 45
paste input "CENTAURS GROUP PRIVATE LIMITED"
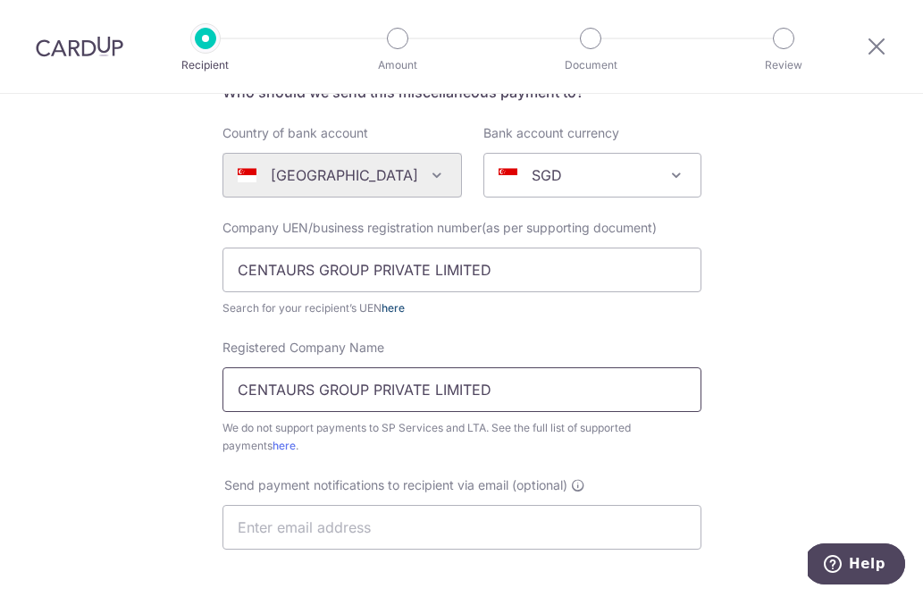
type input "CENTAURS GROUP PRIVATE LIMITED"
click at [394, 314] on link "here" at bounding box center [392, 307] width 23 height 13
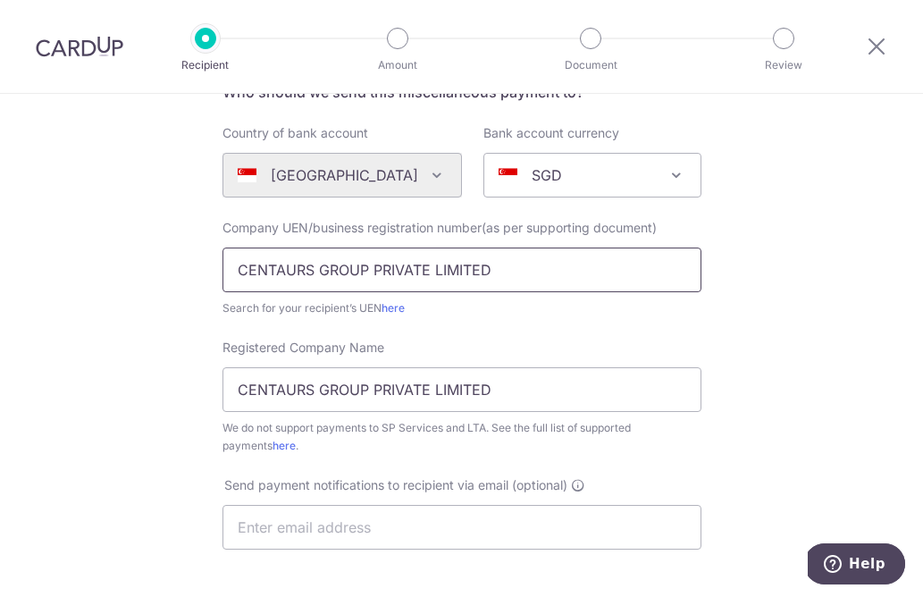
click at [498, 273] on input "CENTAURS GROUP PRIVATE LIMITED" at bounding box center [461, 269] width 479 height 45
type input "C"
paste input "200107720D"
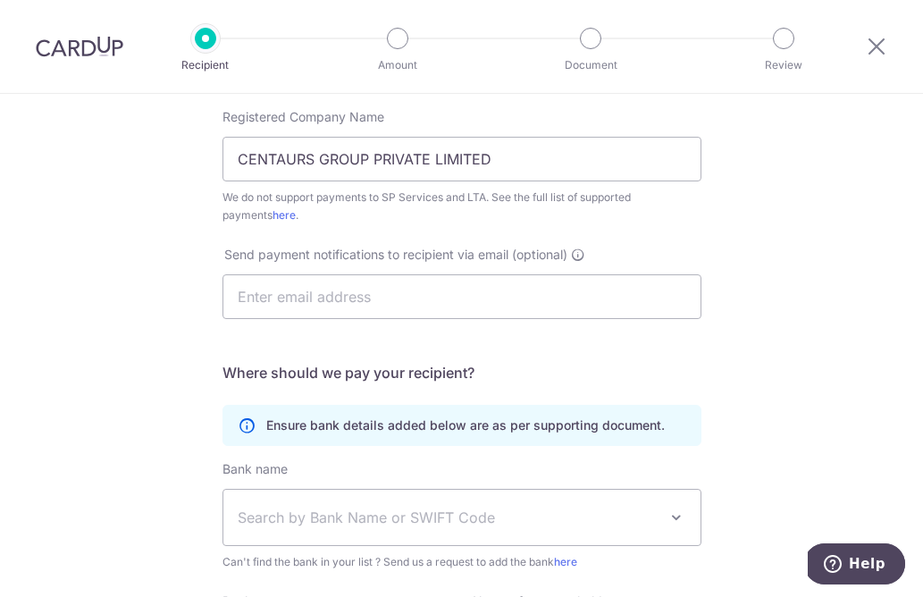
scroll to position [394, 0]
type input "200107720D"
click at [503, 306] on input "text" at bounding box center [461, 295] width 479 height 45
click at [269, 306] on input "text" at bounding box center [461, 295] width 479 height 45
paste input "magng@centaursgroup.com"
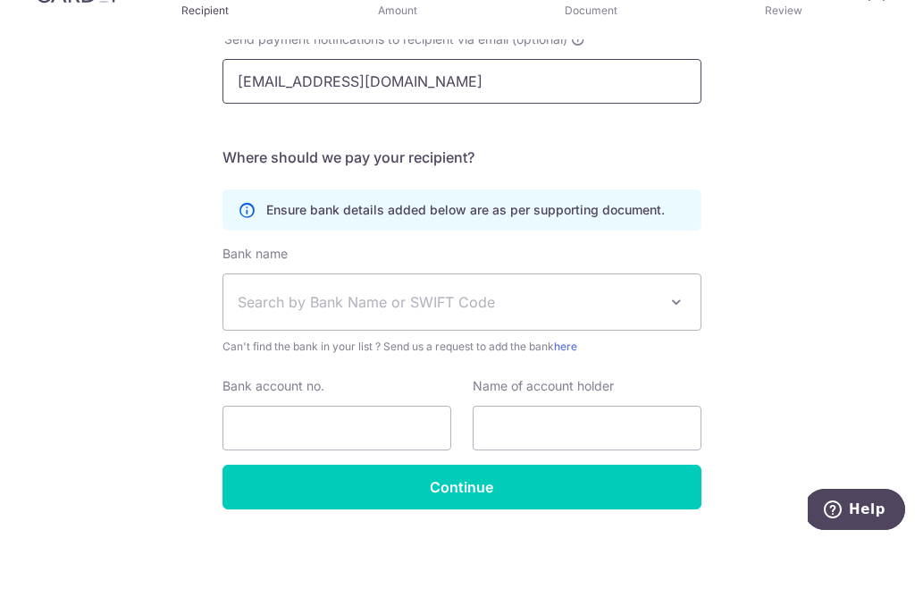
scroll to position [58, 0]
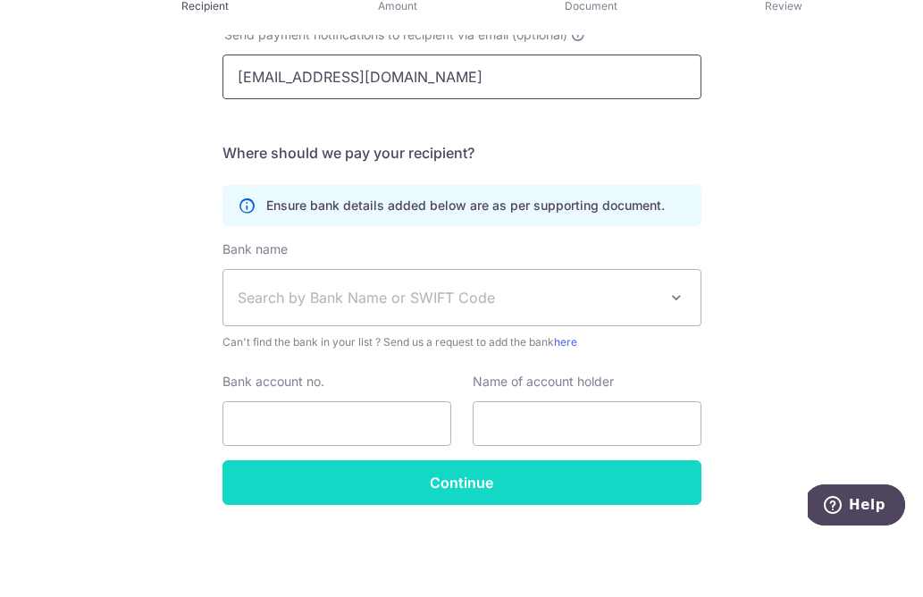
type input "magng@centaursgroup.com"
click at [563, 519] on input "Continue" at bounding box center [461, 541] width 479 height 45
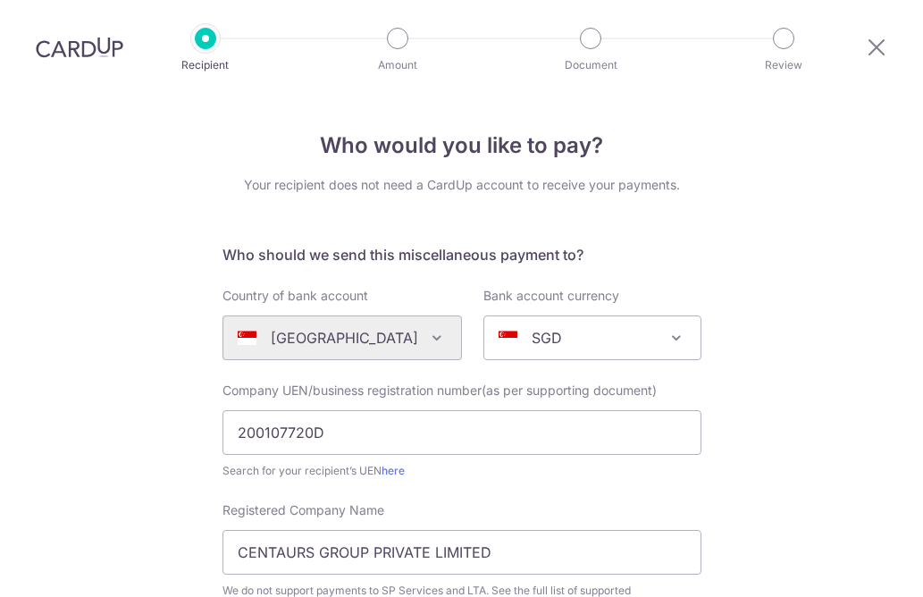
scroll to position [-5, 0]
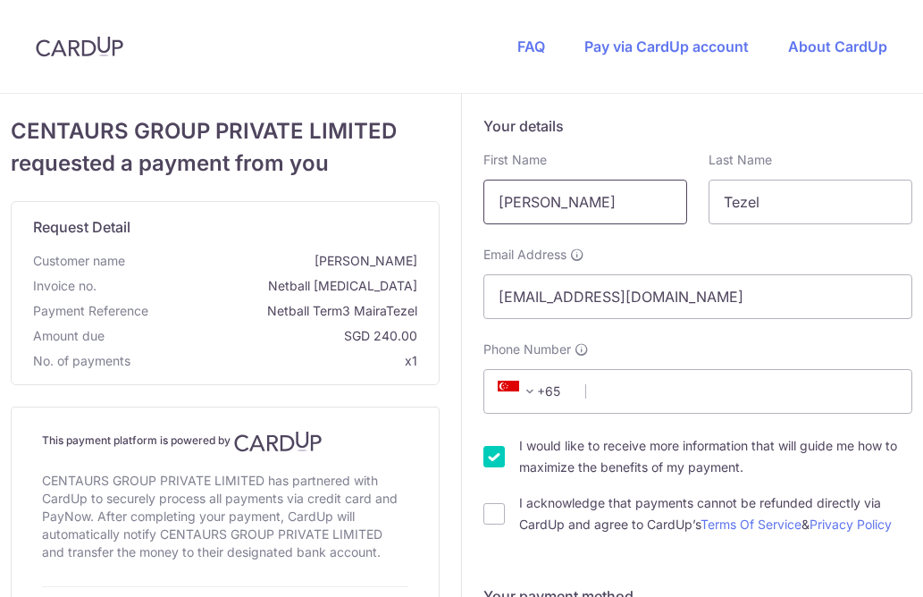
click at [578, 190] on input "[PERSON_NAME]" at bounding box center [585, 202] width 204 height 45
type input "M"
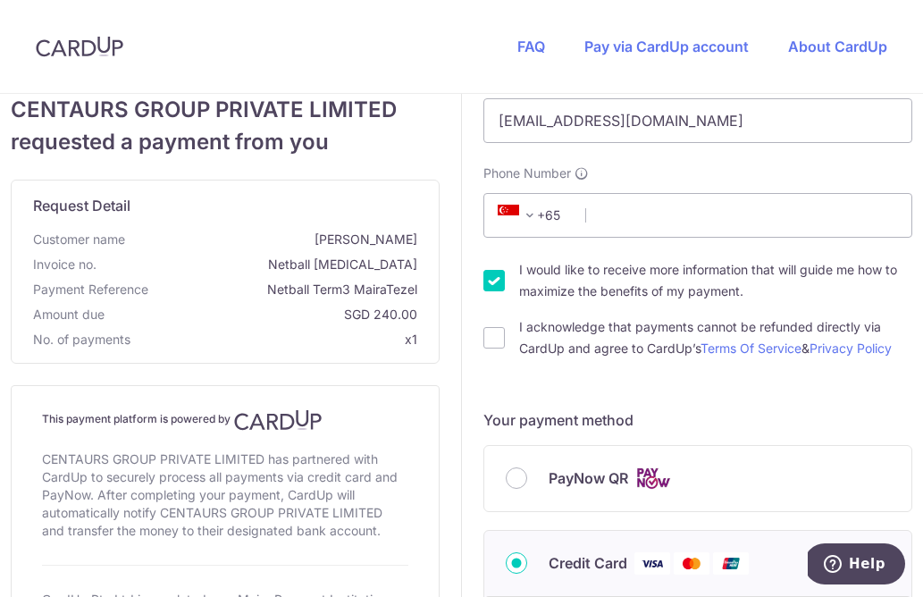
scroll to position [199, 0]
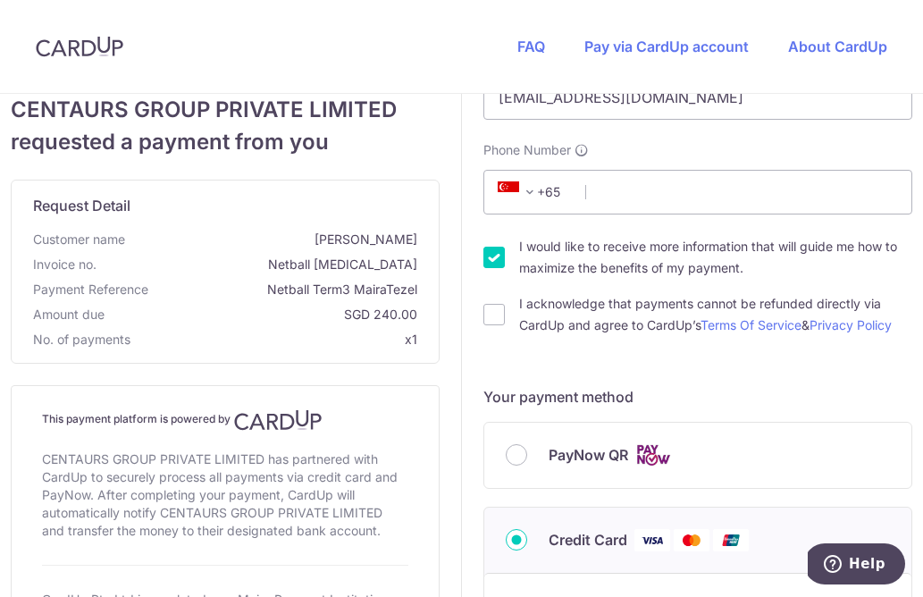
type input "Orcun"
click at [484, 256] on input "I would like to receive more information that will guide me how to maximize the…" at bounding box center [493, 257] width 21 height 21
checkbox input "false"
click at [488, 323] on input "I acknowledge that payments cannot be refunded directly via CardUp and agree to…" at bounding box center [493, 314] width 21 height 21
checkbox input "true"
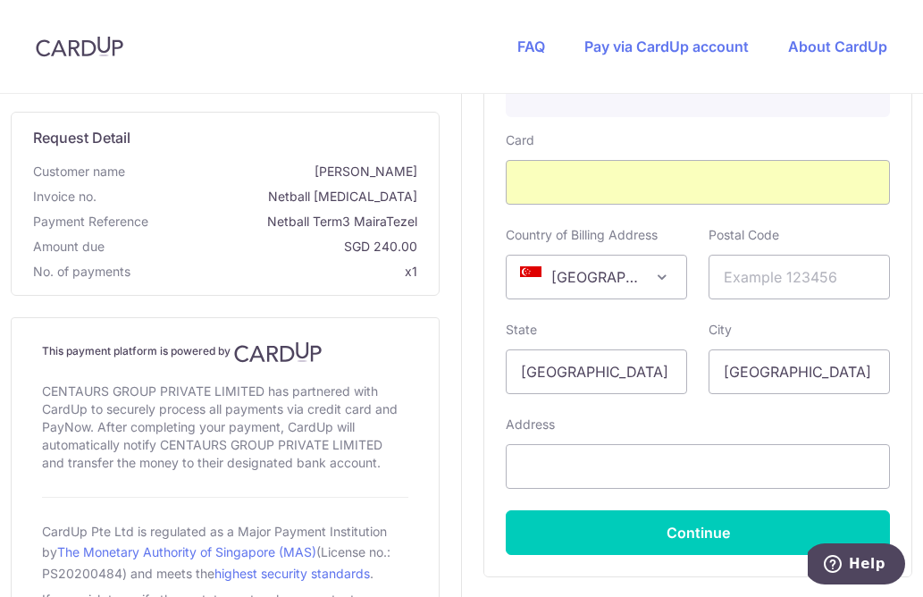
scroll to position [809, 0]
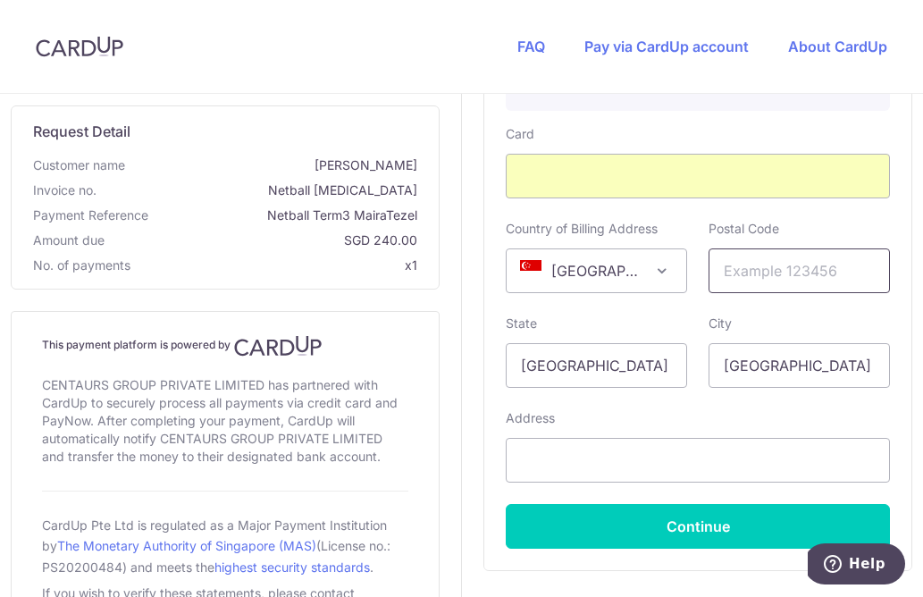
click at [784, 274] on input "text" at bounding box center [798, 270] width 181 height 45
type input "258817"
click at [606, 465] on input "text" at bounding box center [698, 460] width 384 height 45
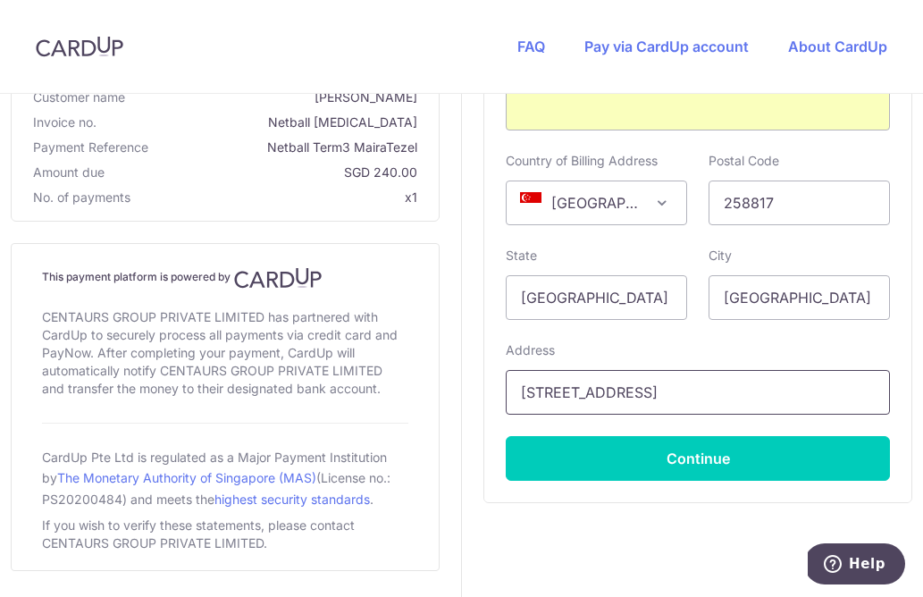
type input "[STREET_ADDRESS]"
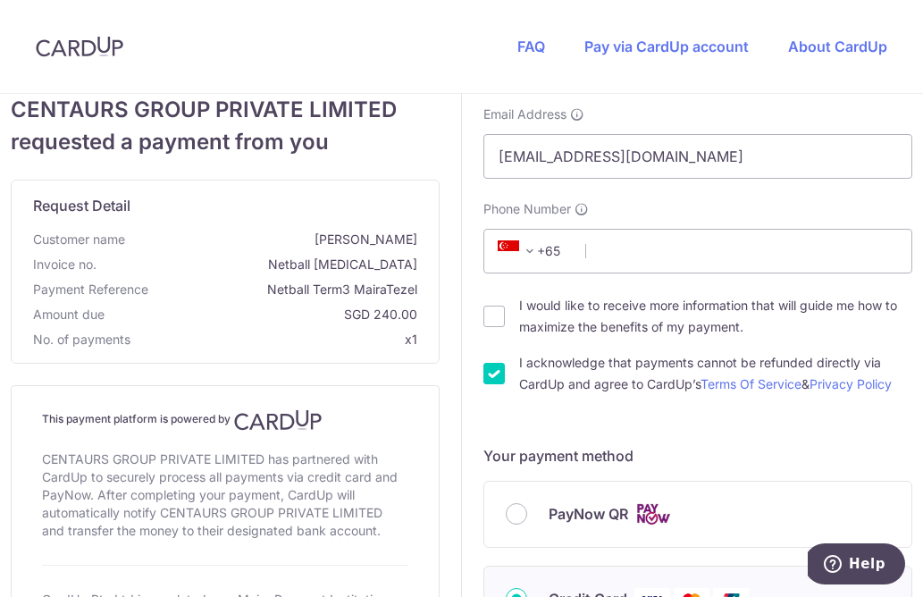
scroll to position [136, 0]
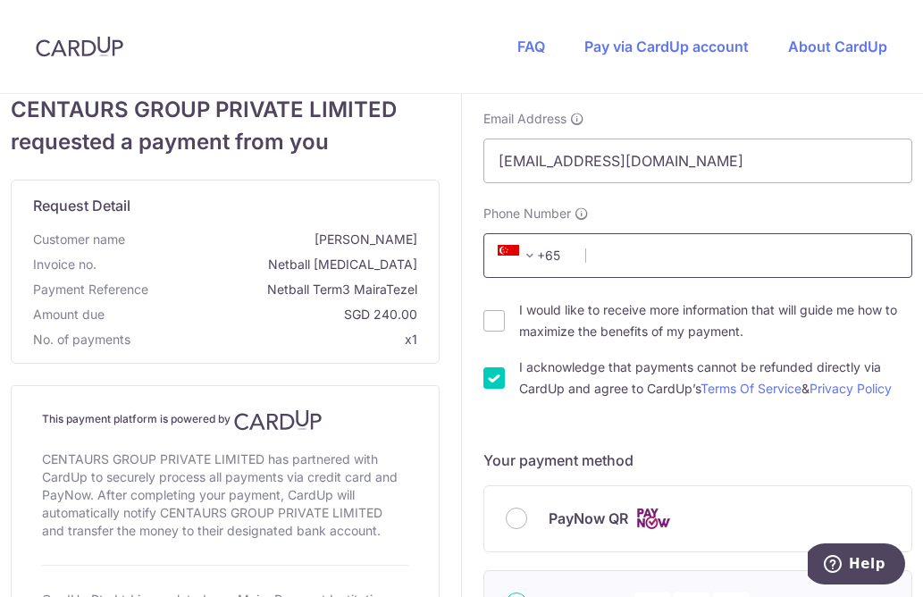
click at [683, 257] on input "Phone Number" at bounding box center [697, 255] width 429 height 45
type input "92990647"
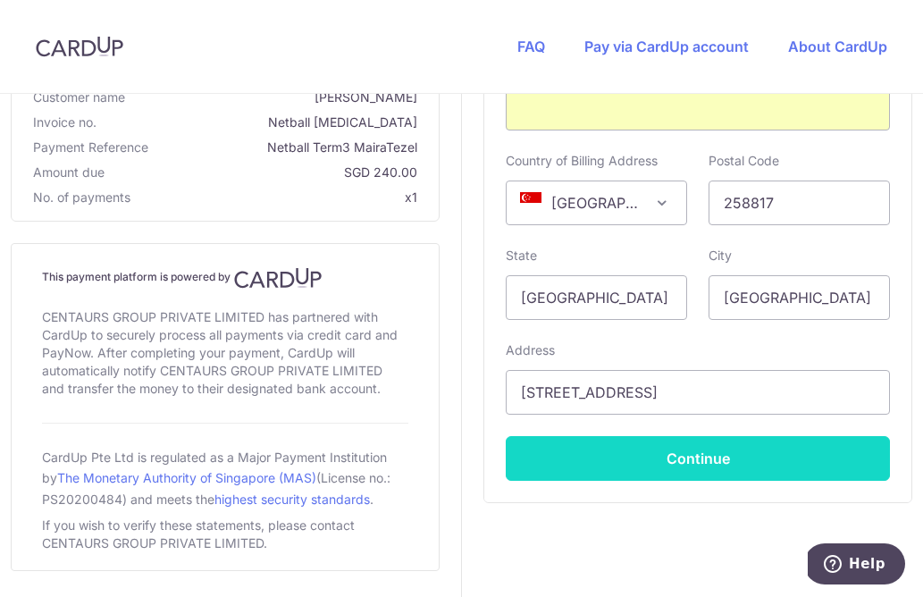
click at [733, 472] on button "Continue" at bounding box center [698, 458] width 384 height 45
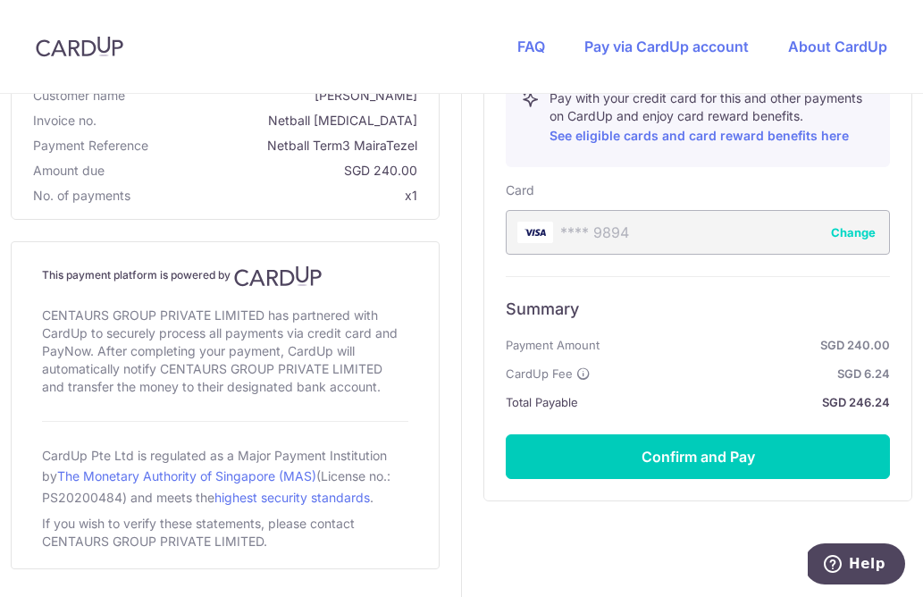
scroll to position [750, 0]
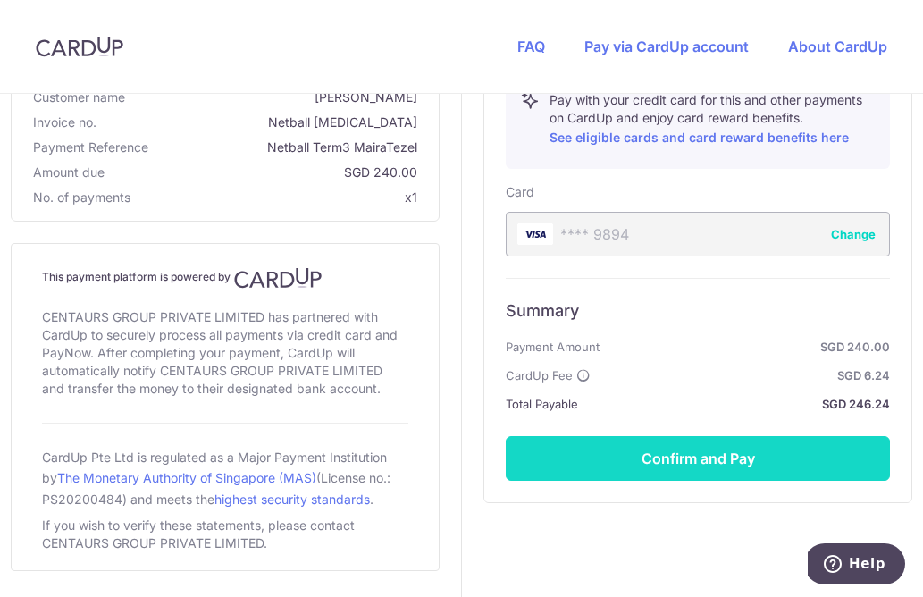
click at [723, 469] on button "Confirm and Pay" at bounding box center [698, 458] width 384 height 45
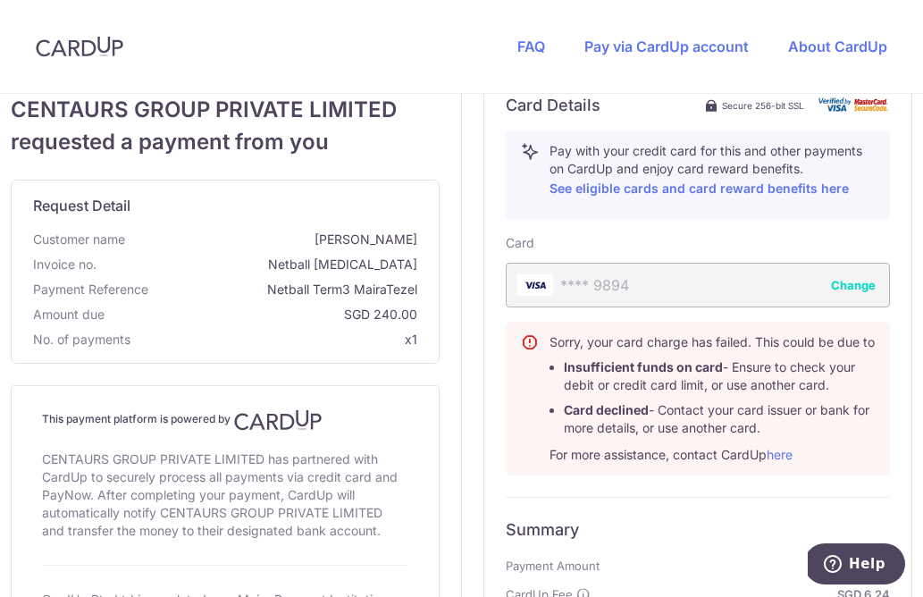
scroll to position [697, 0]
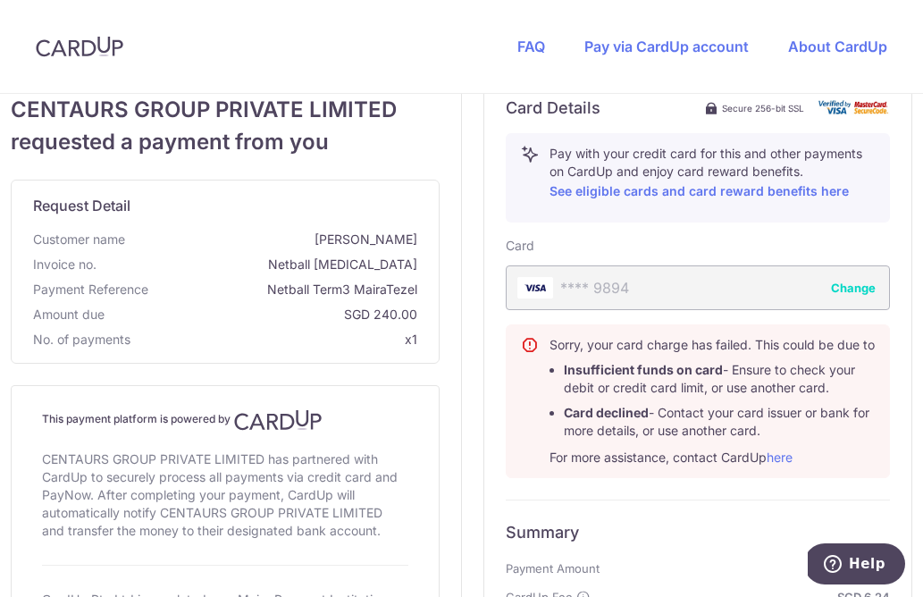
click at [864, 281] on button "Change" at bounding box center [853, 288] width 45 height 18
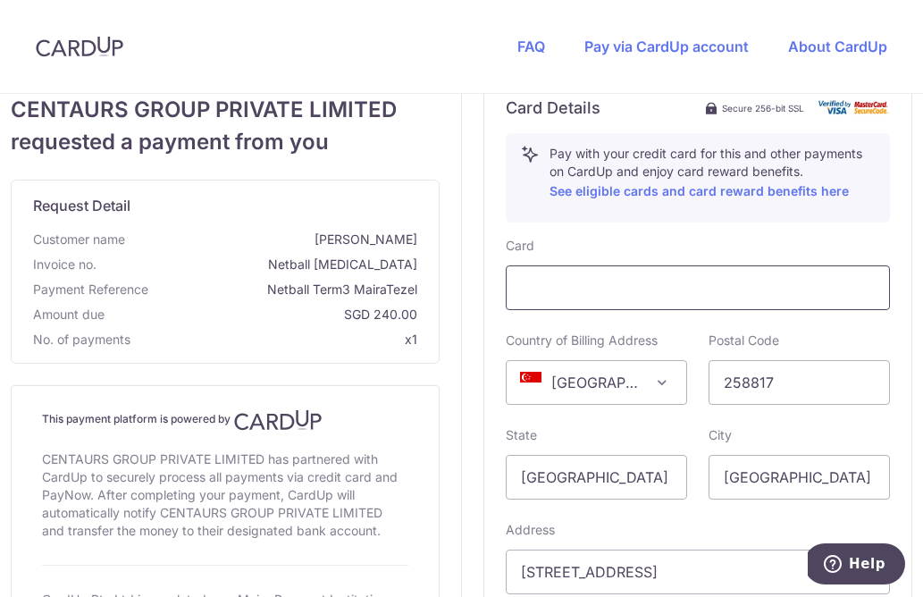
click at [682, 309] on div at bounding box center [698, 287] width 384 height 45
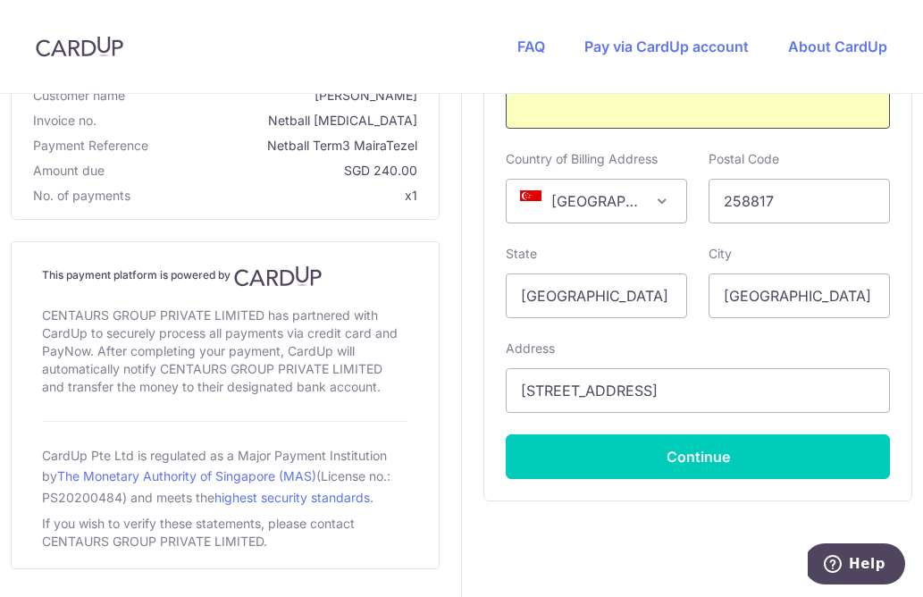
scroll to position [876, 0]
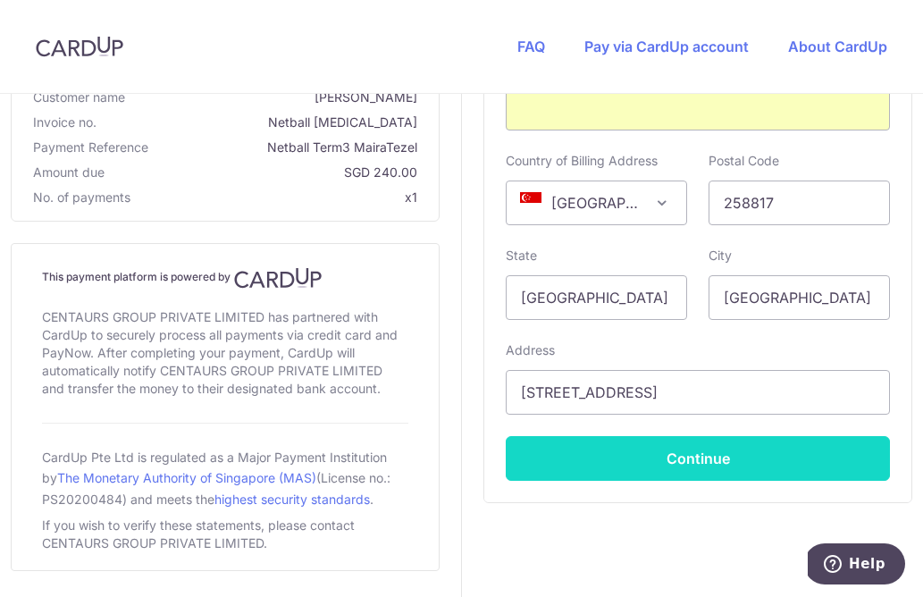
click at [723, 458] on button "Continue" at bounding box center [698, 458] width 384 height 45
type input "**** 8694"
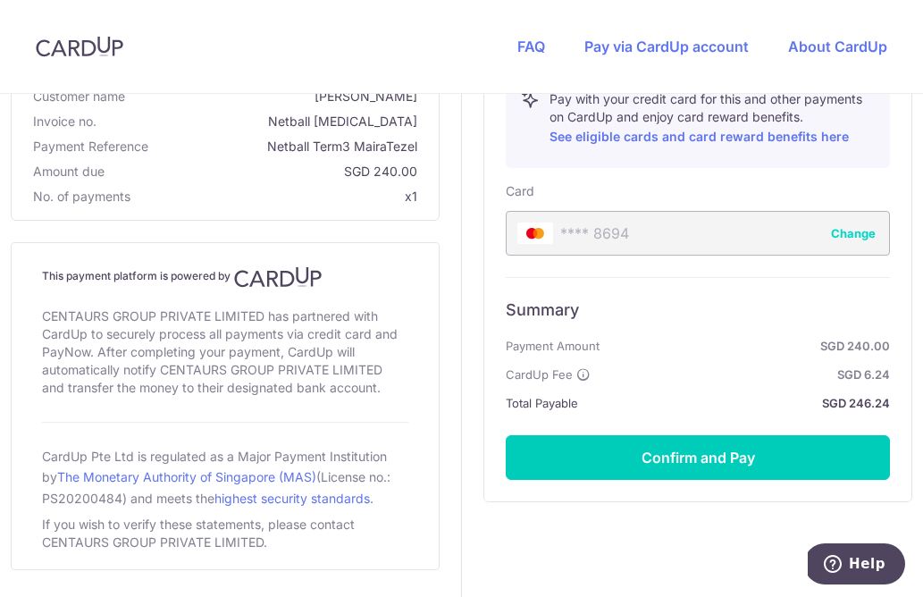
scroll to position [750, 0]
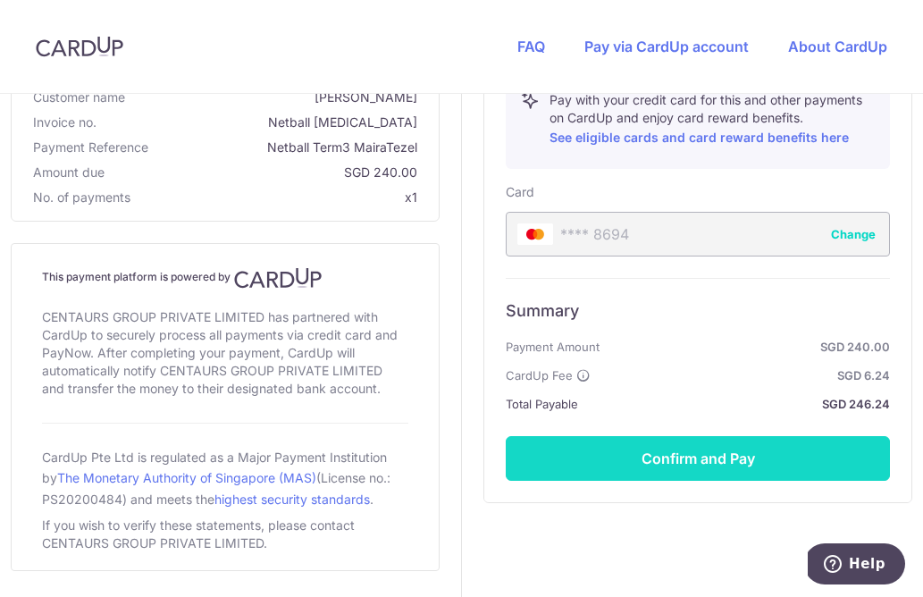
click at [733, 457] on button "Confirm and Pay" at bounding box center [698, 458] width 384 height 45
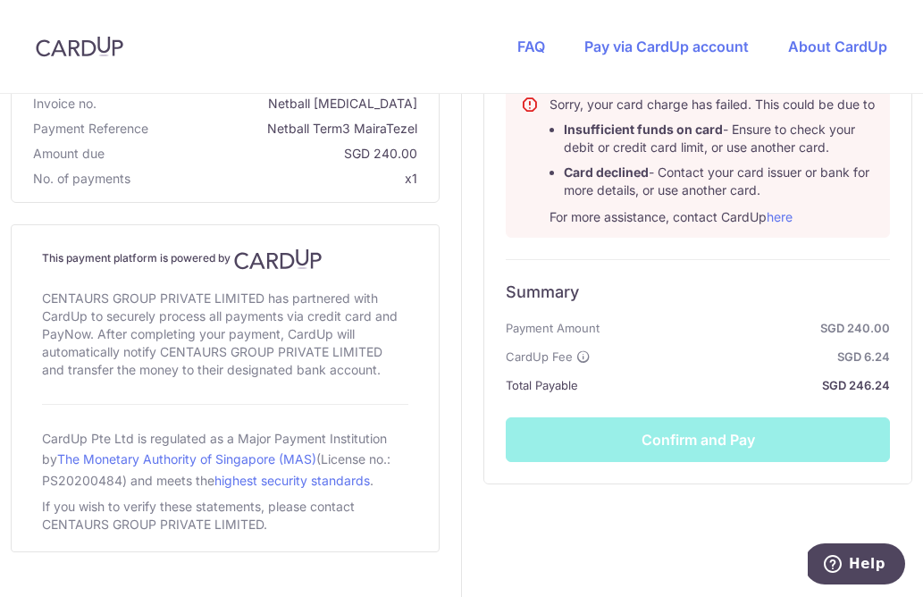
scroll to position [936, 0]
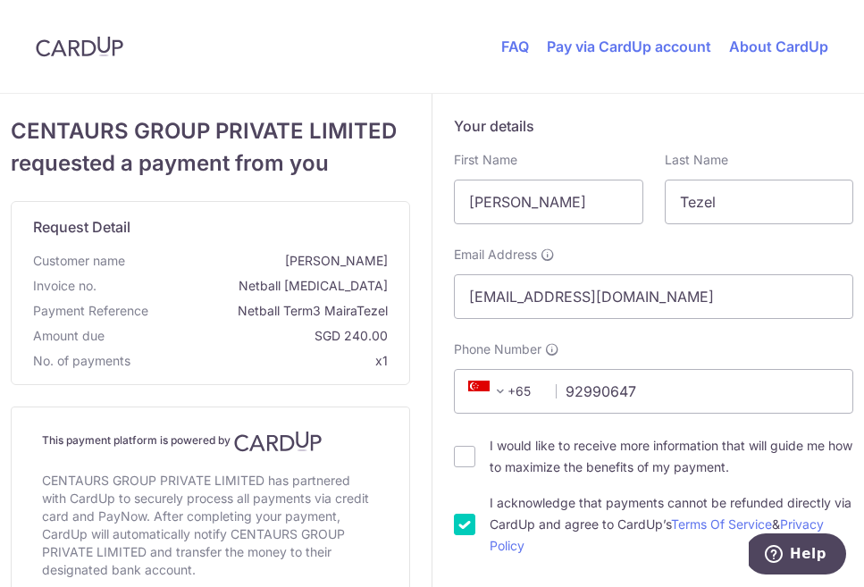
scroll to position [875, 0]
